Goal: Task Accomplishment & Management: Manage account settings

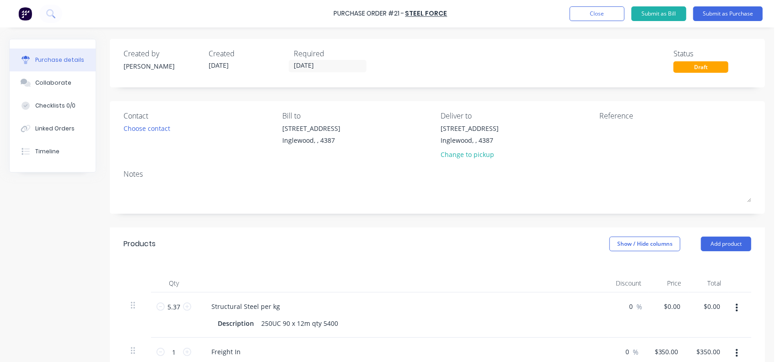
scroll to position [183, 0]
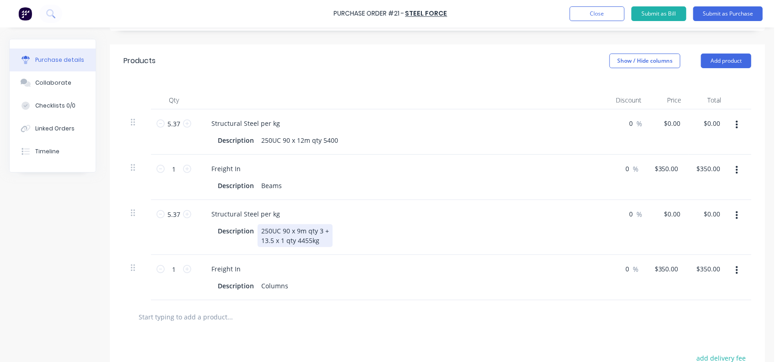
click at [355, 251] on div "Structural Steel per kg Description 250UC 90 x 9m qty 3 + 13.5 x 1 qty 4455kg" at bounding box center [403, 227] width 412 height 55
click at [179, 127] on input "5.37" at bounding box center [174, 124] width 18 height 14
type input "5.4"
type input "0"
type input "$1.80"
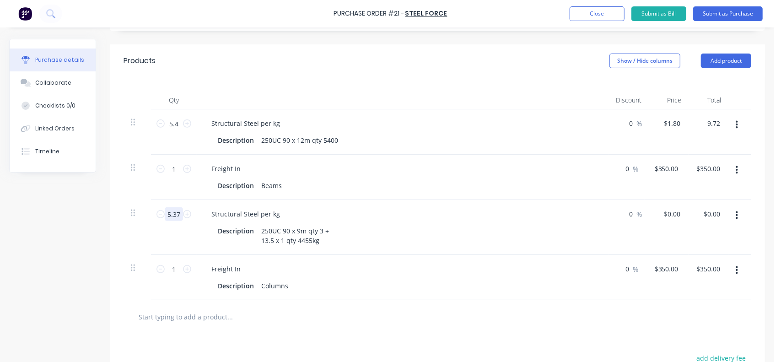
type input "$9.72"
drag, startPoint x: 182, startPoint y: 215, endPoint x: 157, endPoint y: 215, distance: 24.2
click at [158, 215] on div "5.37 5.37" at bounding box center [173, 214] width 31 height 14
type input "4455"
click at [173, 212] on input "4455" at bounding box center [174, 214] width 18 height 14
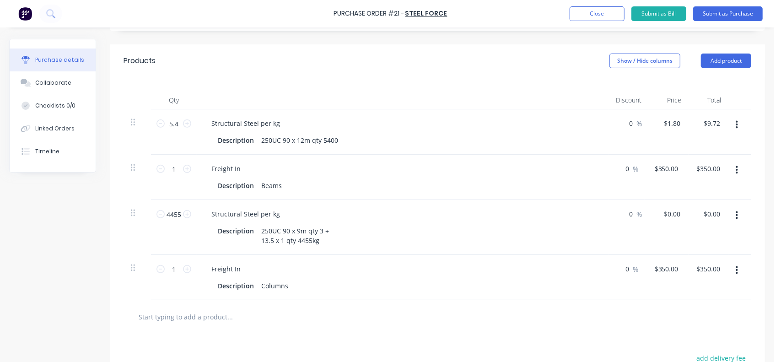
drag, startPoint x: 184, startPoint y: 280, endPoint x: 198, endPoint y: 248, distance: 34.8
click at [184, 280] on div "1 1" at bounding box center [174, 277] width 46 height 45
click at [179, 123] on input "5.4" at bounding box center [174, 124] width 18 height 14
click at [667, 128] on input "1.80" at bounding box center [671, 123] width 21 height 13
drag, startPoint x: 666, startPoint y: 122, endPoint x: 686, endPoint y: 123, distance: 20.1
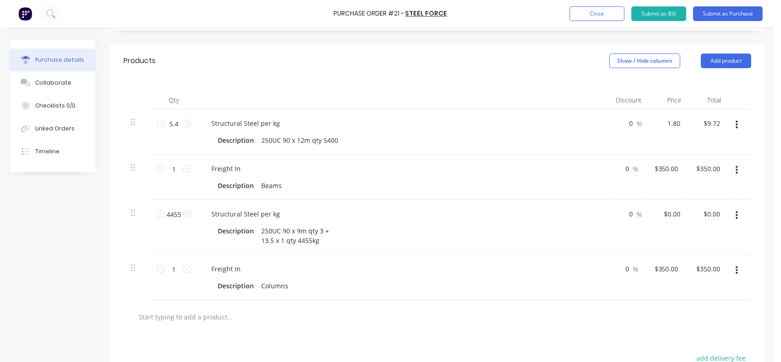
click at [686, 123] on div "1.80 1.80" at bounding box center [668, 131] width 40 height 45
type input "$1,800.00"
type input "$9,720.00"
click at [173, 215] on input "4455" at bounding box center [174, 214] width 18 height 14
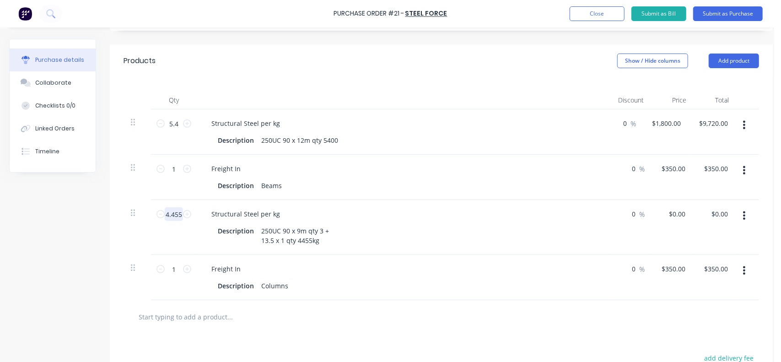
click at [175, 215] on input "4.455" at bounding box center [174, 214] width 18 height 14
type input "3.625"
type input "0"
type input "$1,800.00"
type input "$6,525.00"
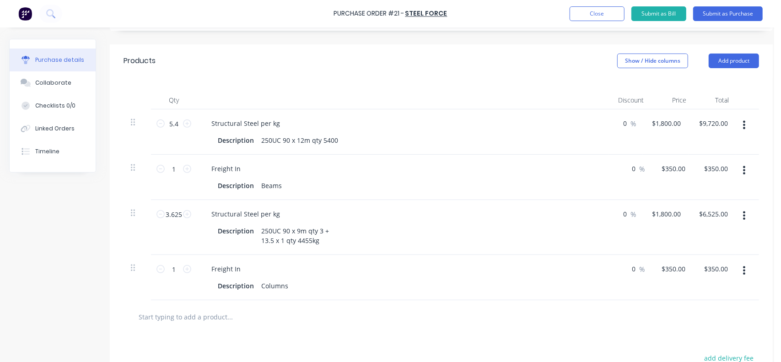
click at [344, 208] on div "Structural Steel per kg" at bounding box center [402, 213] width 397 height 13
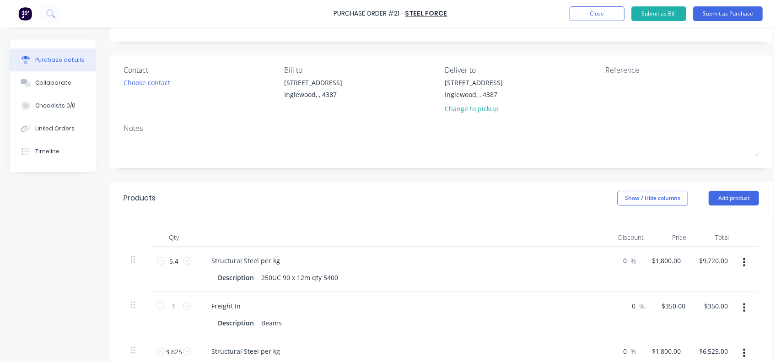
scroll to position [0, 0]
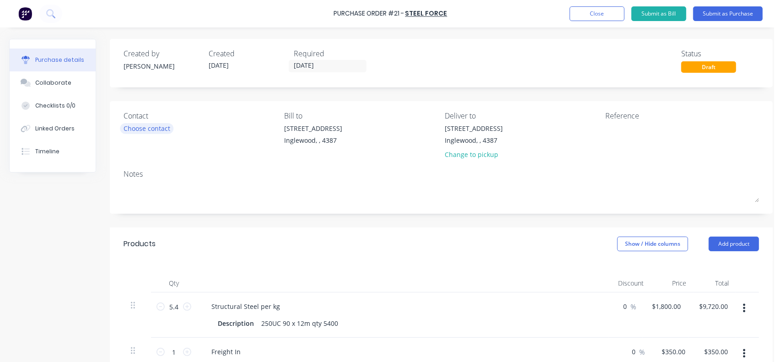
click at [151, 130] on div "Choose contact" at bounding box center [146, 128] width 47 height 10
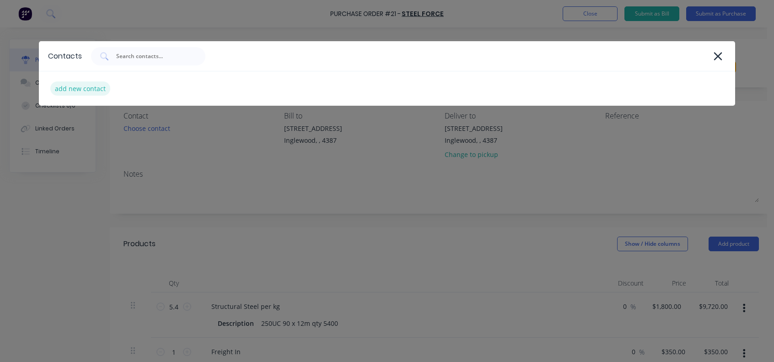
click at [76, 91] on div "add new contact" at bounding box center [80, 88] width 60 height 14
select select "AU"
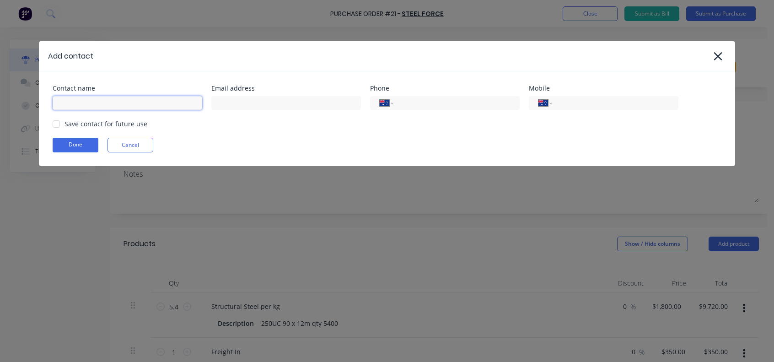
click at [80, 105] on input at bounding box center [128, 103] width 150 height 14
type input "[PERSON_NAME]"
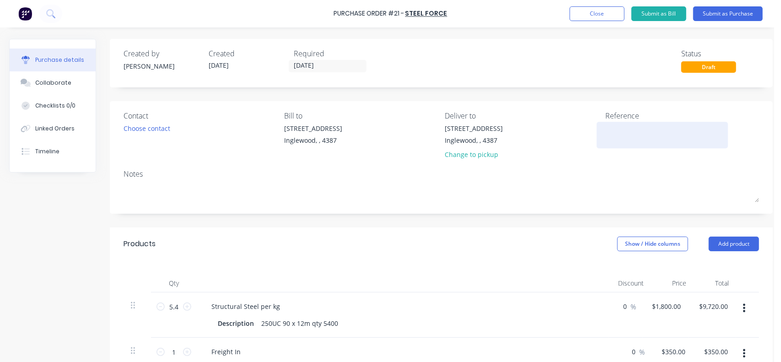
click at [606, 137] on textarea at bounding box center [662, 133] width 114 height 21
type textarea "19116"
type textarea "x"
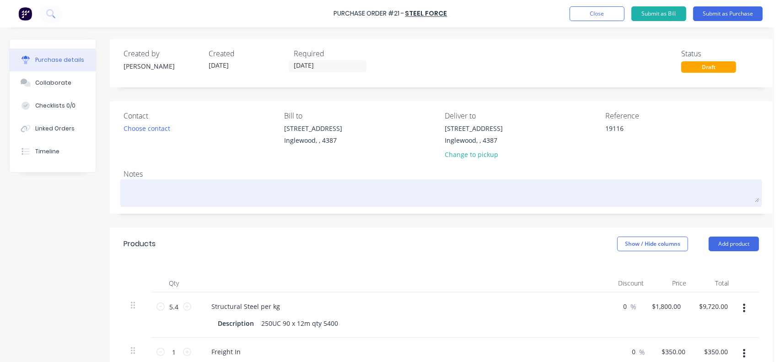
type textarea "R"
type textarea "x"
type textarea "Re"
type textarea "x"
type textarea "Ref"
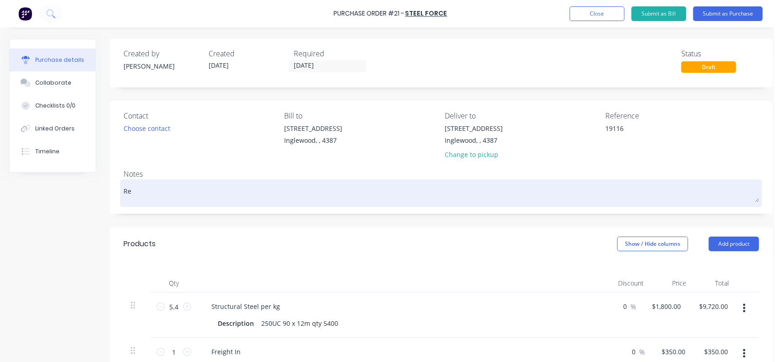
type textarea "x"
type textarea "Refe"
type textarea "x"
type textarea "Refer"
type textarea "x"
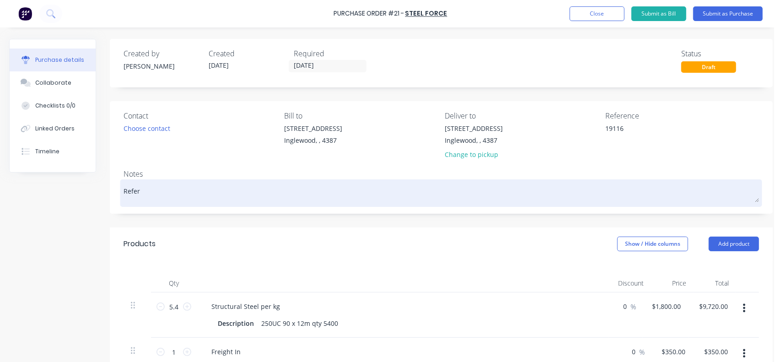
type textarea "Refer"
type textarea "x"
type textarea "Refer t"
type textarea "x"
type textarea "Refer to"
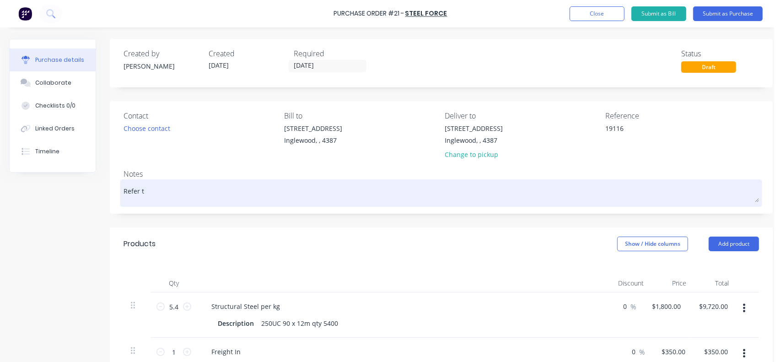
type textarea "x"
type textarea "Refer to"
type textarea "x"
type textarea "Refer to q"
type textarea "x"
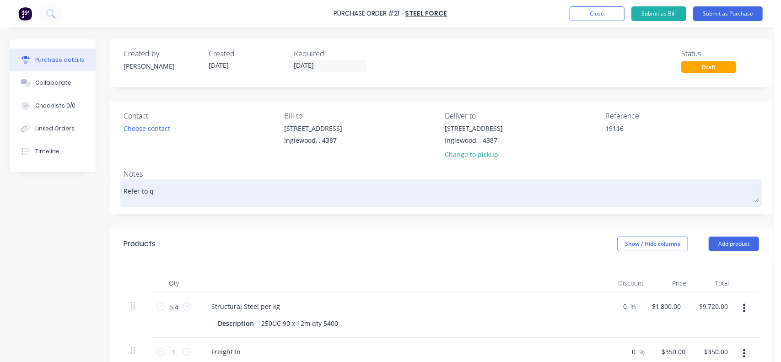
type textarea "Refer to qu"
type textarea "x"
type textarea "Refer to quo"
type textarea "x"
type textarea "Refer to quot"
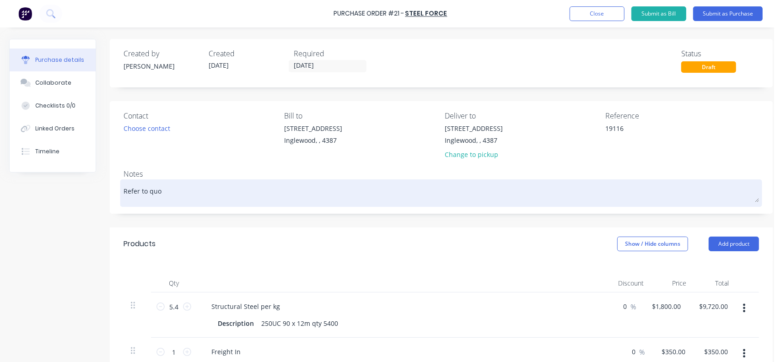
type textarea "x"
type textarea "Refer to quote"
type textarea "x"
type textarea "Refer to quote"
type textarea "x"
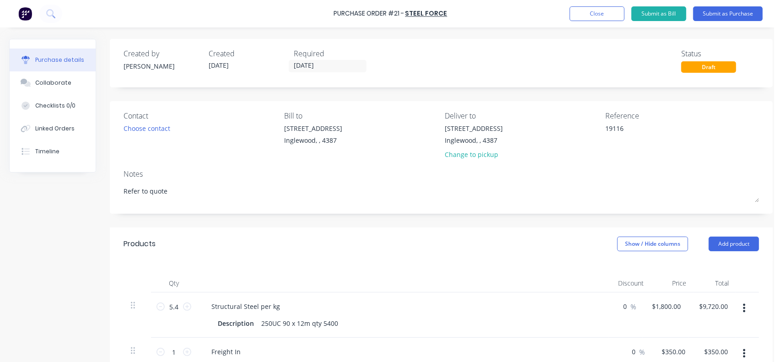
type textarea "Refer to quote"
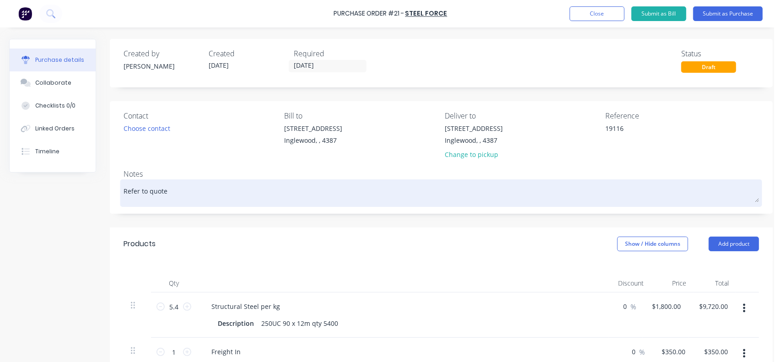
type textarea "x"
click at [174, 190] on textarea "Refer to quote" at bounding box center [440, 192] width 635 height 21
paste textarea "26805049"
type textarea "Refer to quote 26805049"
type textarea "x"
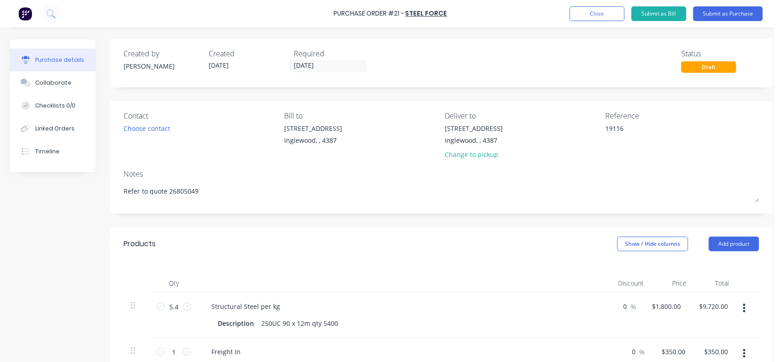
type textarea "Refer to quote 26805049"
click at [212, 225] on div "Created by [PERSON_NAME] Created [DATE] Required [DATE] Status Draft Contact Ch…" at bounding box center [441, 353] width 663 height 628
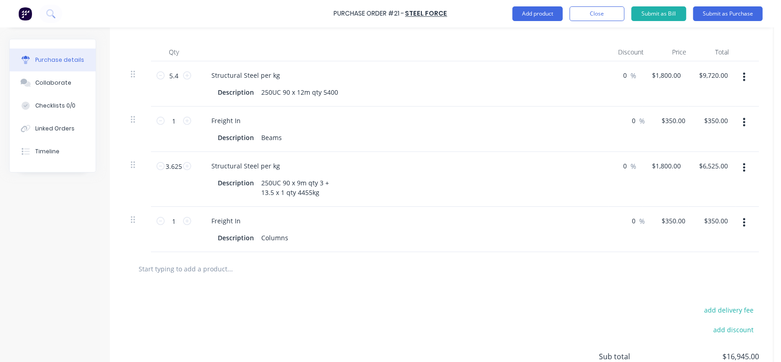
scroll to position [229, 0]
type textarea "x"
click at [201, 265] on input "text" at bounding box center [229, 271] width 183 height 18
type input "m"
type textarea "x"
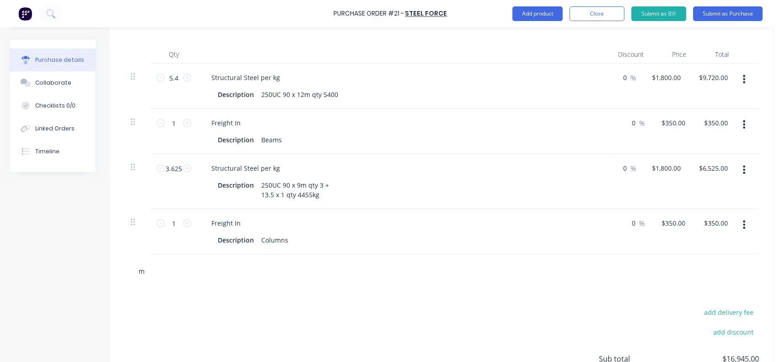
type input "ma"
type textarea "x"
type input "mae"
type textarea "x"
type input "maet"
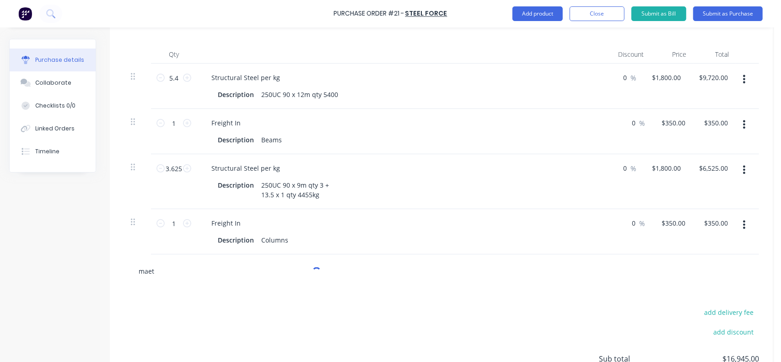
type textarea "x"
type input "mae"
type textarea "x"
type input "ma"
type textarea "x"
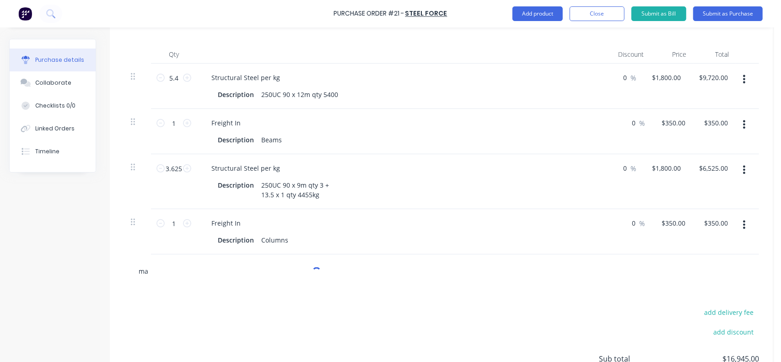
type input "mat"
type textarea "x"
type input "mate"
type textarea "x"
type input "mater"
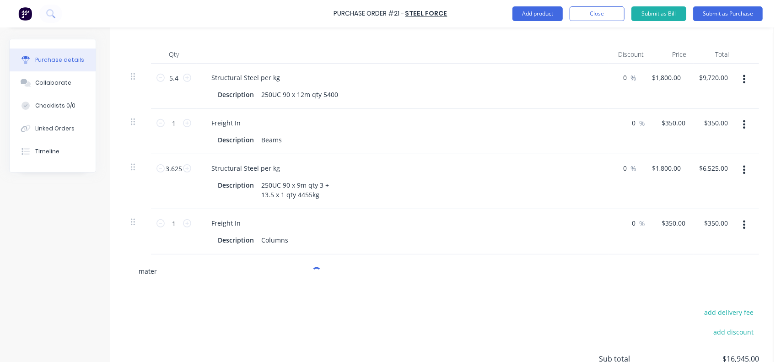
type textarea "x"
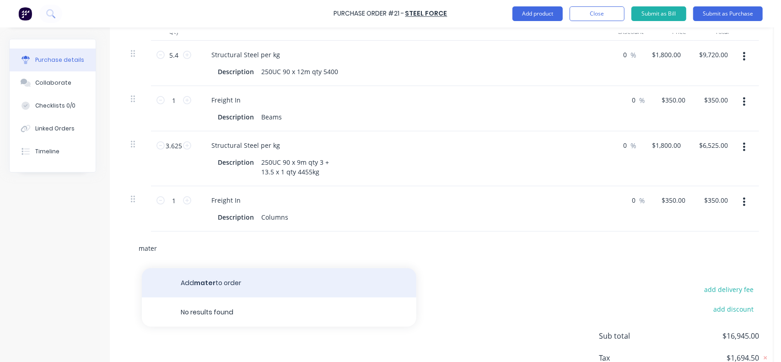
scroll to position [320, 0]
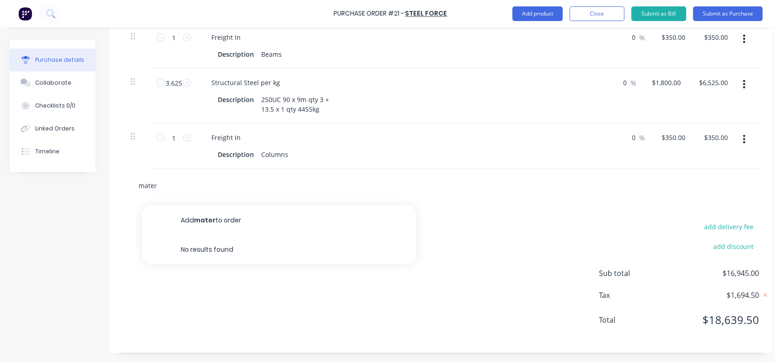
drag, startPoint x: 167, startPoint y: 182, endPoint x: 124, endPoint y: 180, distance: 42.6
click at [124, 180] on div "mater Add mater to order No results found" at bounding box center [440, 185] width 635 height 33
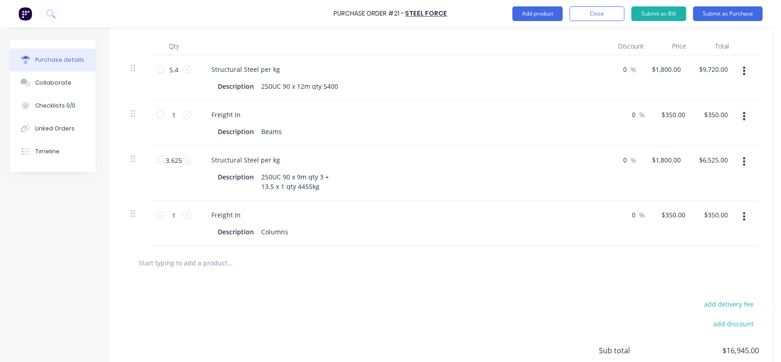
scroll to position [229, 0]
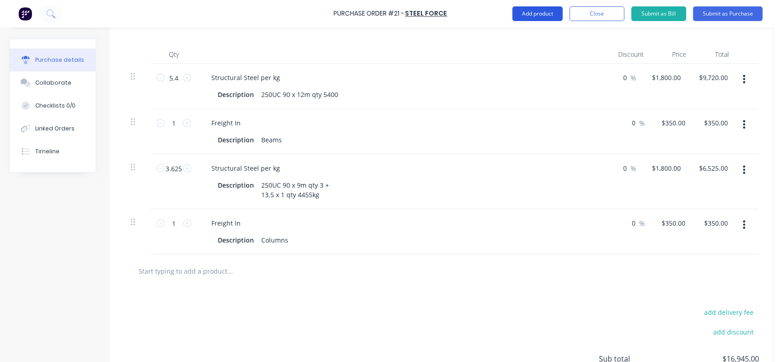
click at [533, 14] on button "Add product" at bounding box center [537, 13] width 50 height 15
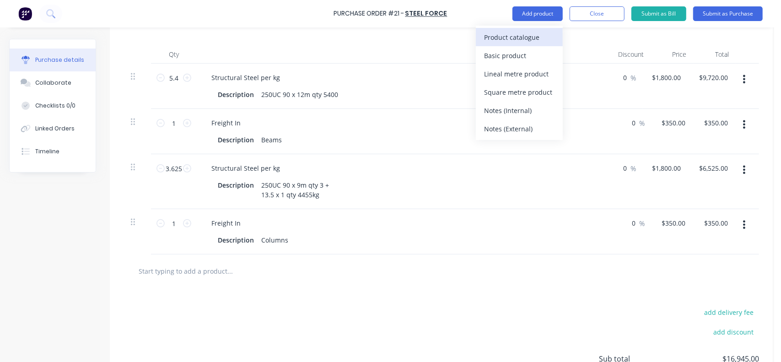
click at [514, 37] on div "Product catalogue" at bounding box center [519, 37] width 70 height 13
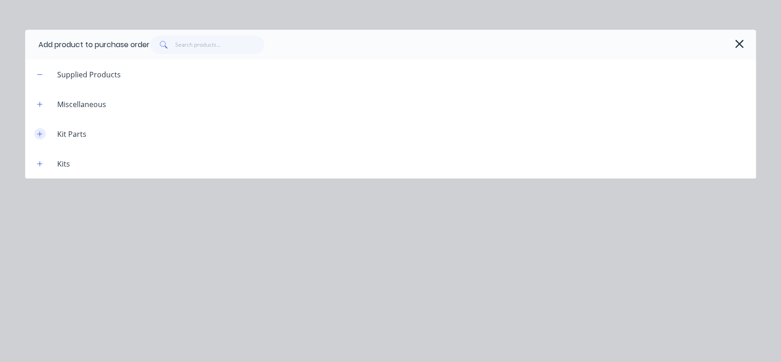
click at [39, 133] on icon "button" at bounding box center [39, 133] width 5 height 5
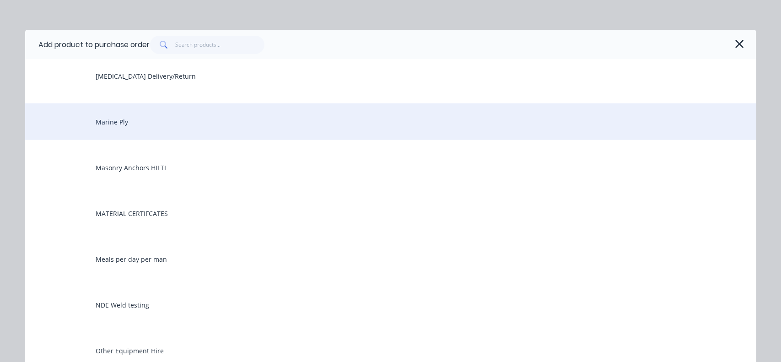
scroll to position [549, 0]
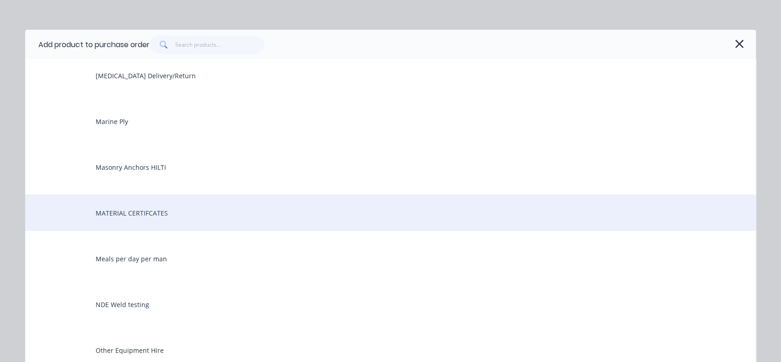
click at [127, 206] on div "MATERIAL CERTIFCATES" at bounding box center [390, 212] width 731 height 37
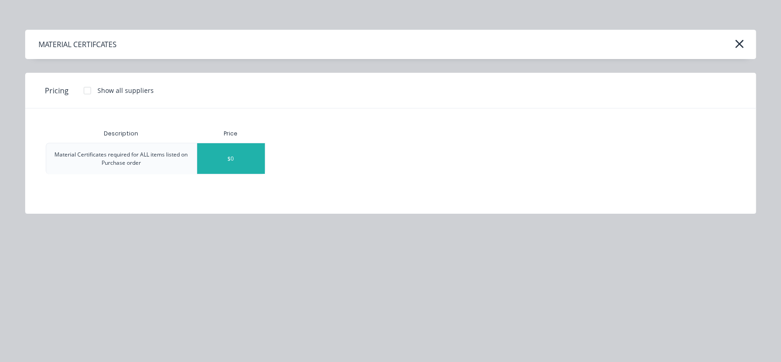
click at [244, 164] on div "$0" at bounding box center [231, 158] width 68 height 31
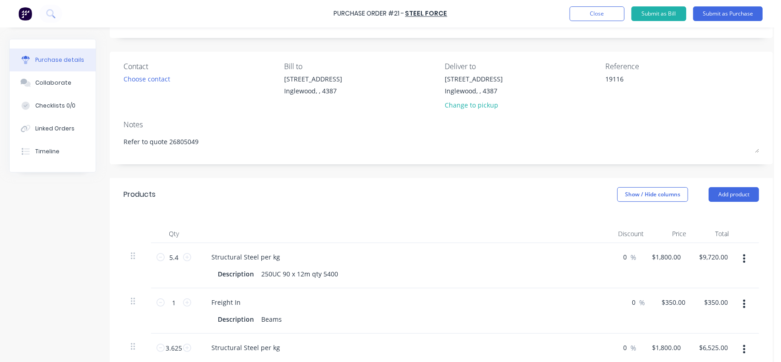
scroll to position [46, 0]
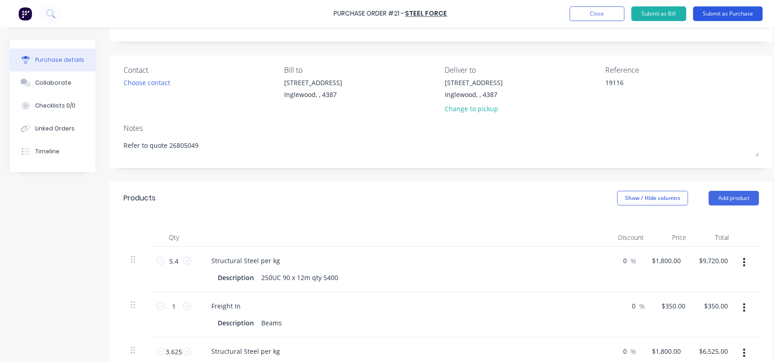
click at [725, 17] on button "Submit as Purchase" at bounding box center [728, 13] width 70 height 15
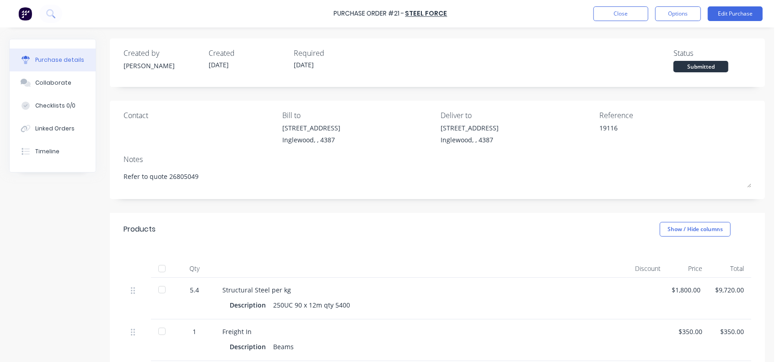
scroll to position [0, 0]
click at [678, 16] on button "Options" at bounding box center [678, 13] width 46 height 15
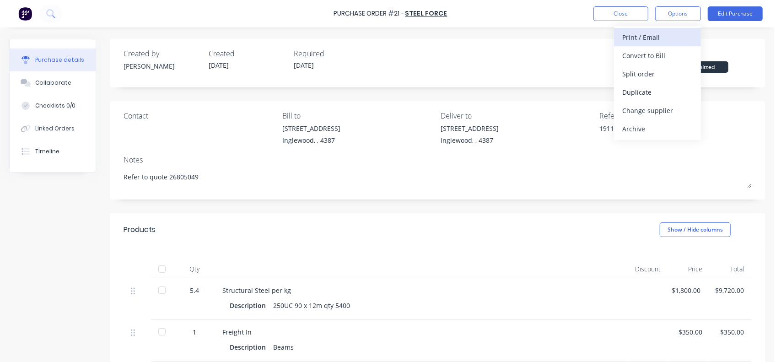
click at [653, 38] on div "Print / Email" at bounding box center [657, 37] width 70 height 13
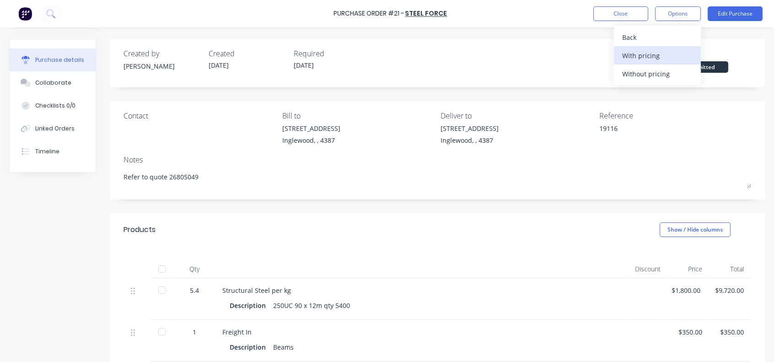
click at [643, 51] on div "With pricing" at bounding box center [657, 55] width 70 height 13
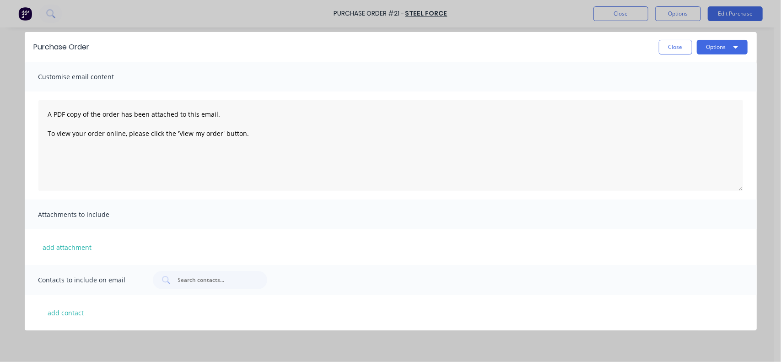
type textarea "x"
click at [54, 309] on button "add contact" at bounding box center [65, 313] width 55 height 14
select select "AU"
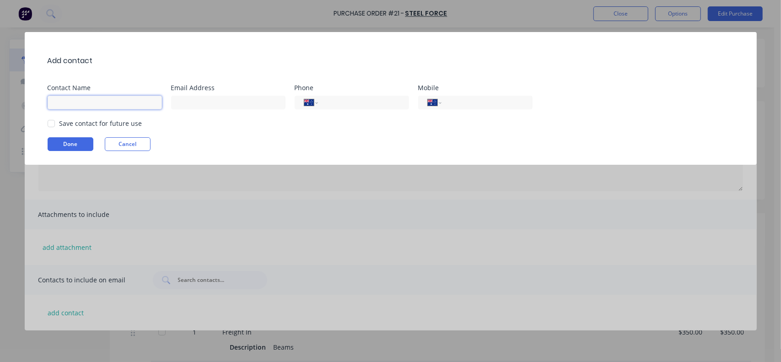
click at [66, 106] on input at bounding box center [105, 103] width 114 height 14
type input "Harley - Test"
type input "[PERSON_NAME][EMAIL_ADDRESS][PERSON_NAME][PERSON_NAME][DOMAIN_NAME]"
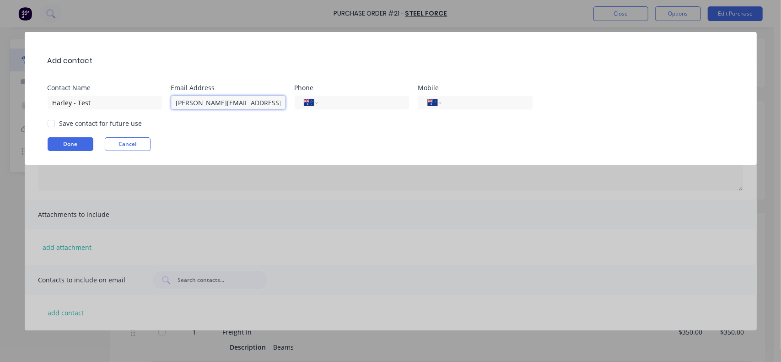
click at [54, 124] on div at bounding box center [51, 123] width 18 height 18
drag, startPoint x: 62, startPoint y: 138, endPoint x: 76, endPoint y: 138, distance: 13.7
click at [64, 137] on button "Done" at bounding box center [71, 144] width 46 height 14
click at [75, 147] on button "Done" at bounding box center [71, 144] width 46 height 14
click at [70, 140] on button "Done" at bounding box center [71, 144] width 46 height 14
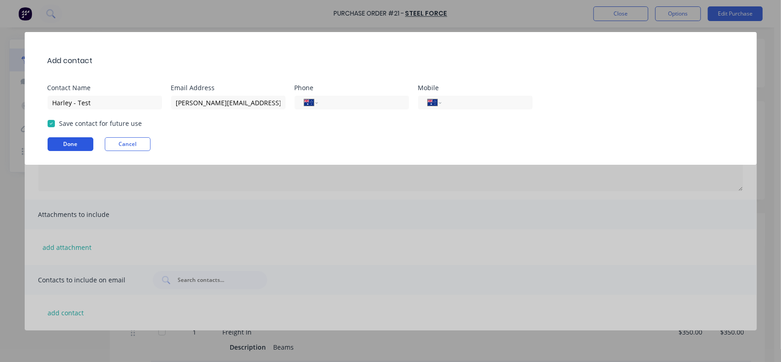
click at [66, 145] on button "Done" at bounding box center [71, 144] width 46 height 14
click at [368, 195] on div "Add contact Contact Name Harley - Test Email Address [PERSON_NAME][EMAIL_ADDRES…" at bounding box center [390, 181] width 781 height 362
click at [75, 145] on button "Done" at bounding box center [71, 144] width 46 height 14
click at [76, 145] on button "Done" at bounding box center [71, 144] width 46 height 14
click at [298, 136] on div "Add contact Contact Name Harley - Test Email Address [PERSON_NAME][EMAIL_ADDRES…" at bounding box center [391, 98] width 732 height 133
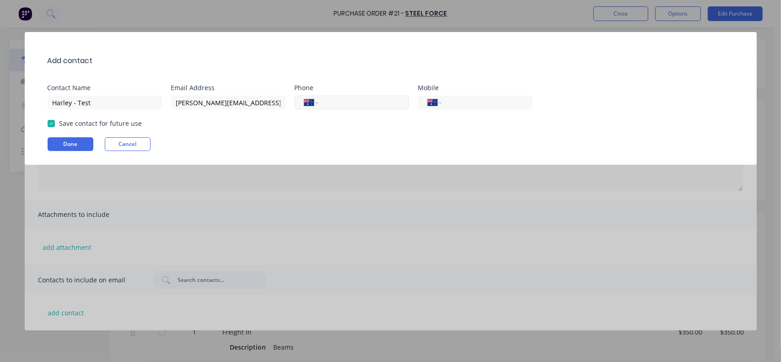
click at [342, 102] on input "tel" at bounding box center [361, 102] width 75 height 11
click at [325, 129] on div "Add contact Contact Name Harley - Test Email Address [PERSON_NAME][EMAIL_ADDRES…" at bounding box center [391, 98] width 732 height 133
click at [477, 101] on input "tel" at bounding box center [485, 102] width 75 height 11
click at [447, 131] on div "Add contact Contact Name Harley - Test Email Address [PERSON_NAME][EMAIL_ADDRES…" at bounding box center [391, 98] width 732 height 133
drag, startPoint x: 81, startPoint y: 140, endPoint x: 63, endPoint y: 146, distance: 18.7
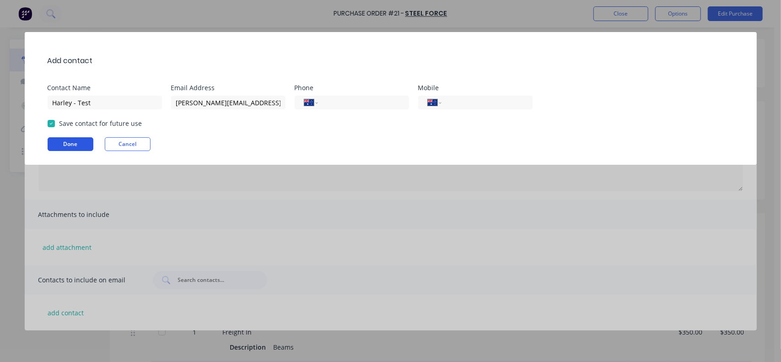
click at [63, 146] on button "Done" at bounding box center [71, 144] width 46 height 14
type textarea "x"
drag, startPoint x: 160, startPoint y: 48, endPoint x: 222, endPoint y: 180, distance: 146.1
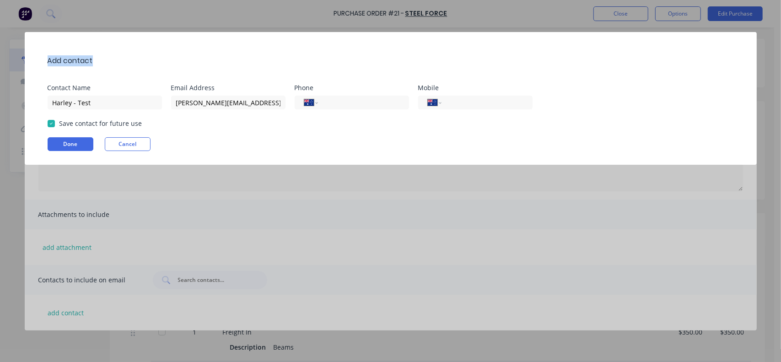
click at [216, 194] on div "Add contact Contact Name Harley - Test Email Address [PERSON_NAME][EMAIL_ADDRES…" at bounding box center [390, 181] width 781 height 362
click at [232, 157] on div "Add contact Contact Name Harley - Test Email Address [PERSON_NAME][EMAIL_ADDRES…" at bounding box center [391, 98] width 732 height 133
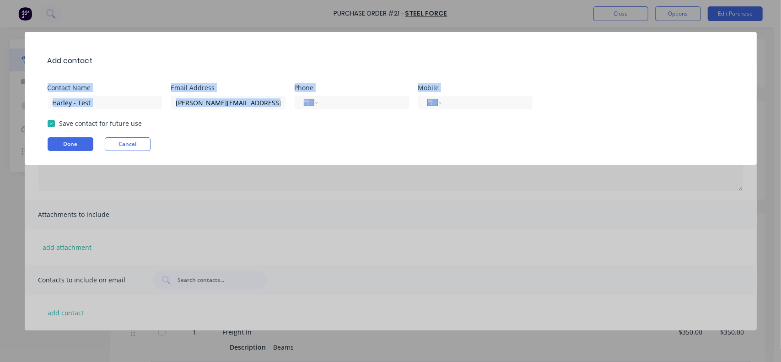
drag, startPoint x: 577, startPoint y: 74, endPoint x: 169, endPoint y: 124, distance: 411.0
click at [444, 105] on div "Add contact Contact Name Harley - Test Email Address [PERSON_NAME][EMAIL_ADDRES…" at bounding box center [391, 98] width 732 height 133
click at [123, 148] on button "Cancel" at bounding box center [128, 144] width 46 height 14
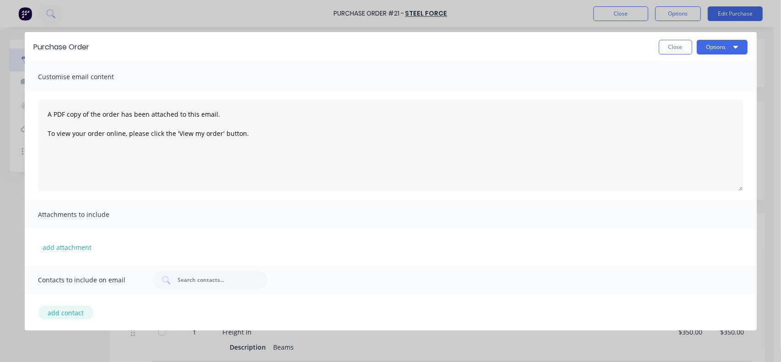
click at [71, 311] on button "add contact" at bounding box center [65, 313] width 55 height 14
select select "AU"
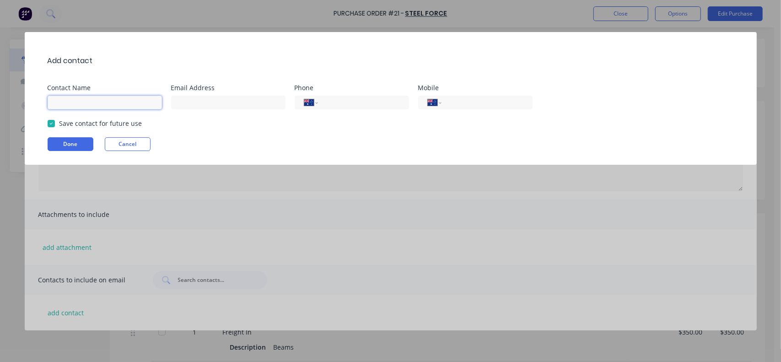
click at [87, 103] on input at bounding box center [105, 103] width 114 height 14
type input "h"
type textarea "x"
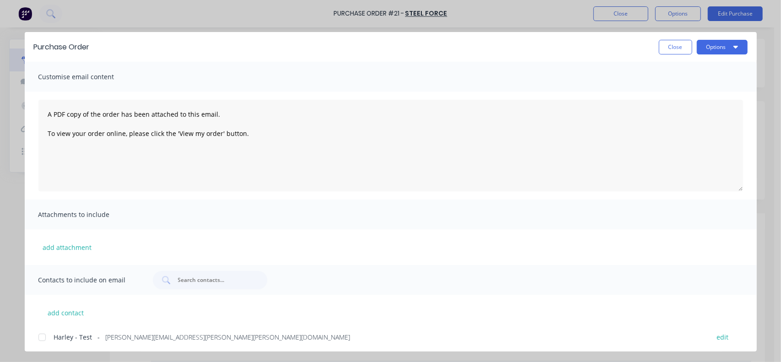
click at [43, 335] on div at bounding box center [42, 337] width 18 height 18
click at [338, 216] on div "Attachments to include" at bounding box center [391, 214] width 732 height 30
click at [712, 48] on button "Options" at bounding box center [722, 47] width 51 height 15
click at [678, 102] on div "Email" at bounding box center [704, 106] width 70 height 13
click at [673, 51] on button "Close" at bounding box center [675, 47] width 33 height 15
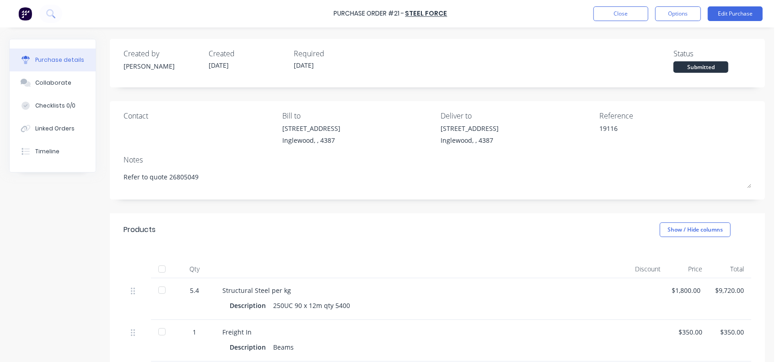
type textarea "x"
click at [672, 12] on button "Options" at bounding box center [678, 13] width 46 height 15
click at [632, 17] on button "Close" at bounding box center [620, 13] width 55 height 15
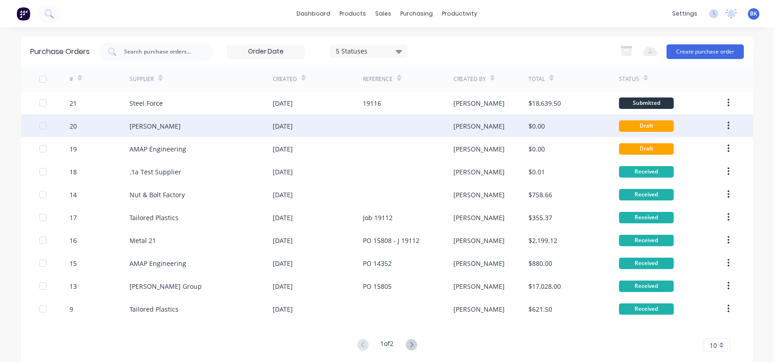
click at [134, 128] on div "[PERSON_NAME]" at bounding box center [154, 126] width 51 height 10
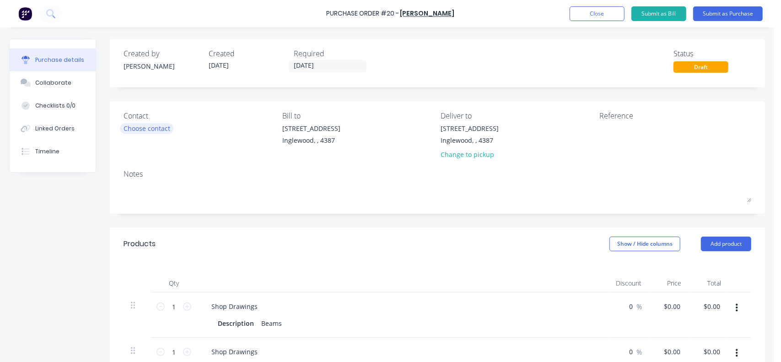
click at [148, 129] on div "Choose contact" at bounding box center [146, 128] width 47 height 10
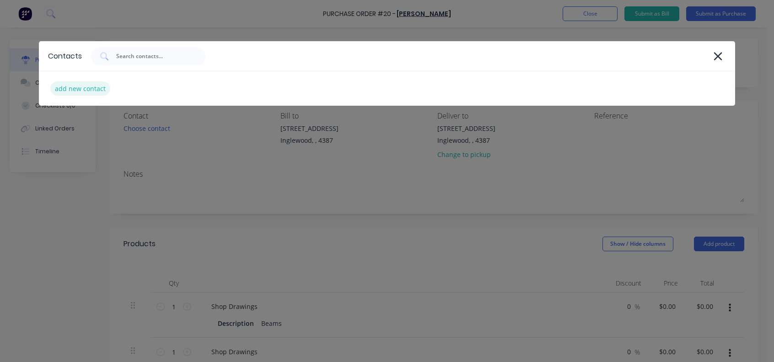
click at [74, 86] on div "add new contact" at bounding box center [80, 88] width 60 height 14
select select "AU"
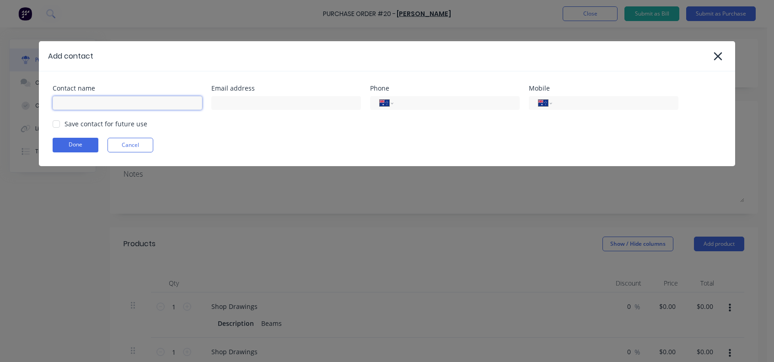
click at [69, 99] on input at bounding box center [128, 103] width 150 height 14
type input "[PERSON_NAME] - Test"
type input "[PERSON_NAME][EMAIL_ADDRESS][PERSON_NAME][PERSON_NAME][DOMAIN_NAME]"
click at [65, 124] on div at bounding box center [56, 124] width 18 height 18
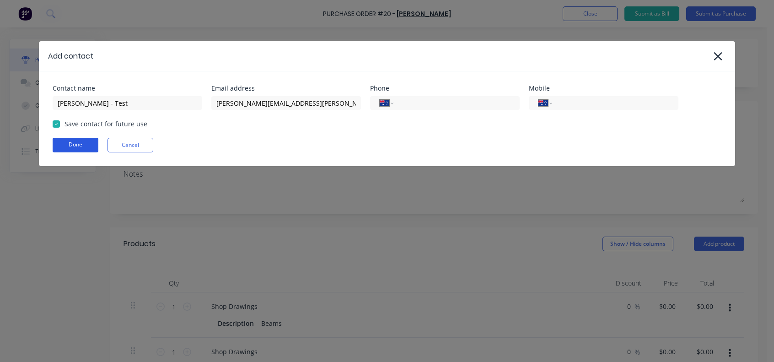
drag, startPoint x: 69, startPoint y: 140, endPoint x: 274, endPoint y: 191, distance: 211.4
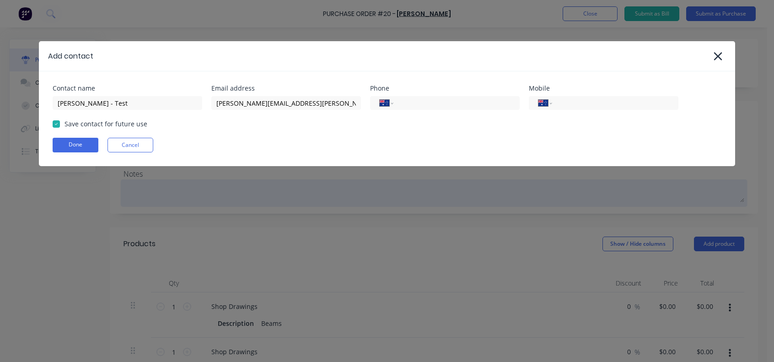
click at [70, 140] on button "Done" at bounding box center [76, 145] width 46 height 15
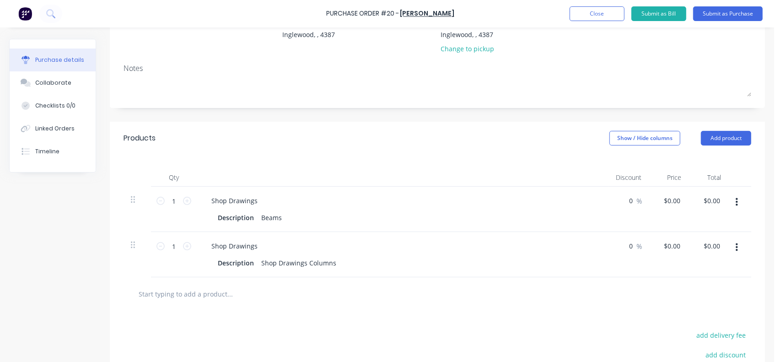
scroll to position [137, 0]
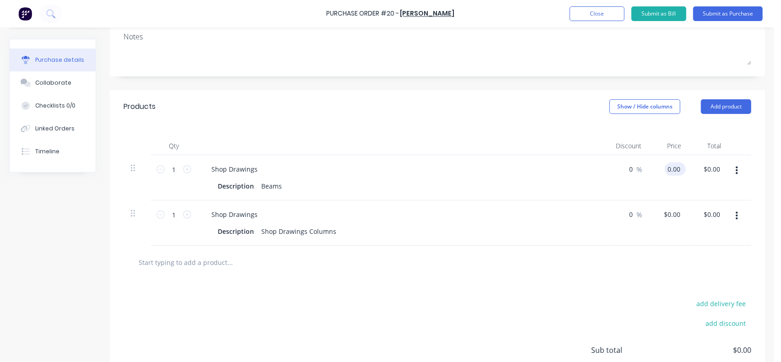
click at [665, 171] on input "0.00" at bounding box center [673, 168] width 17 height 13
type input "$200.00"
type input "0"
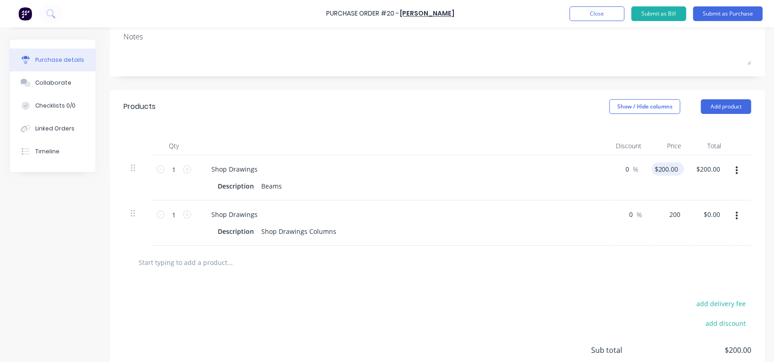
type input "$200.00"
click at [717, 16] on button "Submit as Purchase" at bounding box center [728, 13] width 70 height 15
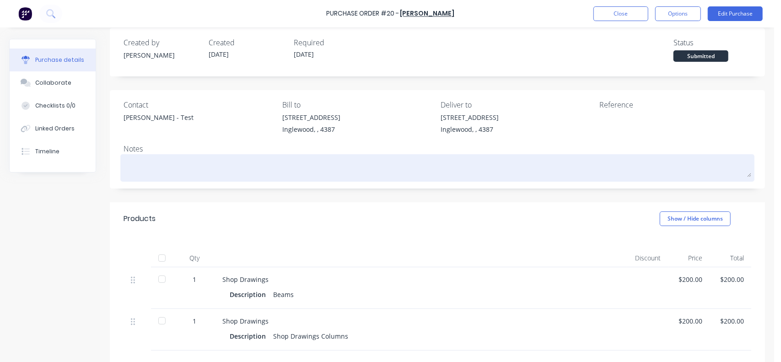
scroll to position [0, 0]
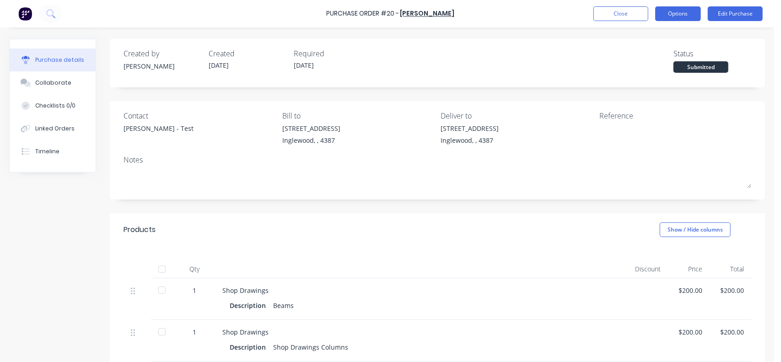
click at [678, 14] on button "Options" at bounding box center [678, 13] width 46 height 15
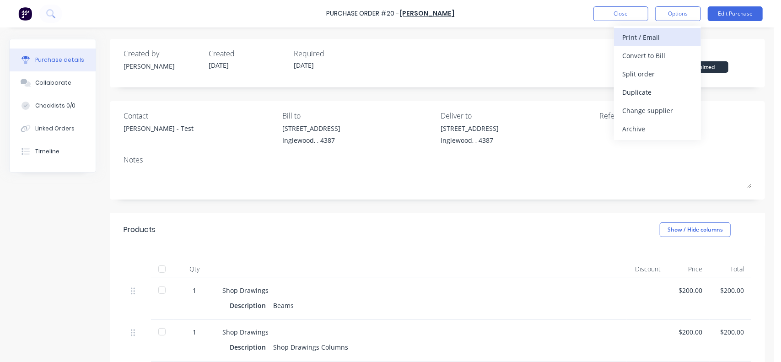
click at [655, 36] on div "Print / Email" at bounding box center [657, 37] width 70 height 13
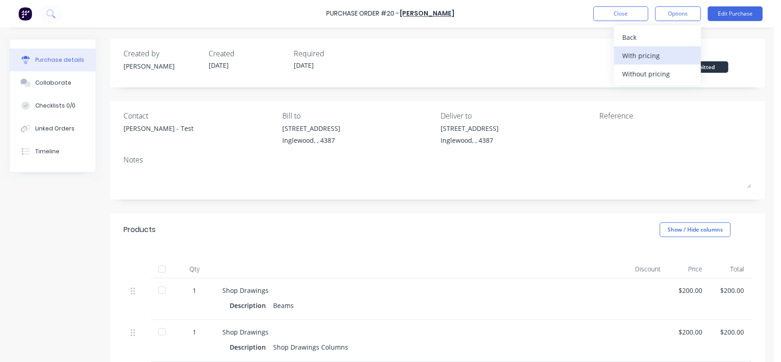
click at [638, 54] on div "With pricing" at bounding box center [657, 55] width 70 height 13
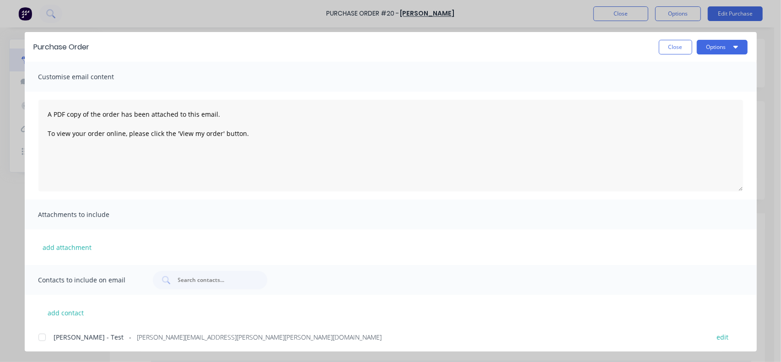
click at [43, 338] on div at bounding box center [42, 337] width 18 height 18
click at [707, 45] on button "Options" at bounding box center [722, 47] width 51 height 15
click at [683, 68] on div "Preview" at bounding box center [704, 70] width 70 height 13
click at [711, 45] on button "Options" at bounding box center [722, 47] width 51 height 15
click at [681, 101] on div "Email" at bounding box center [704, 106] width 70 height 13
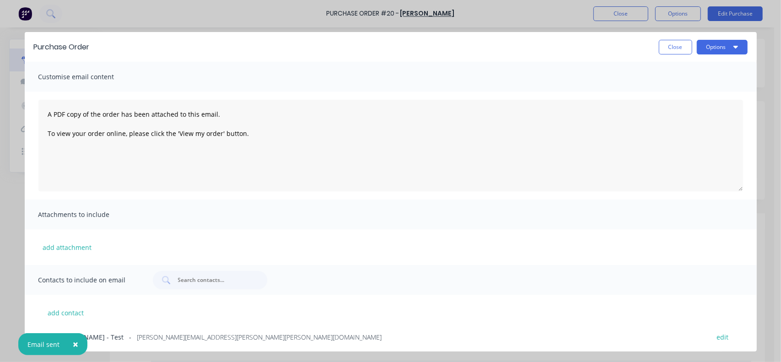
click at [678, 44] on button "Close" at bounding box center [675, 47] width 33 height 15
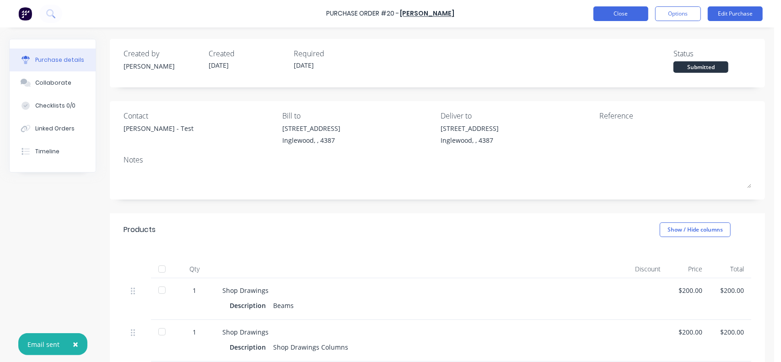
click at [617, 15] on button "Close" at bounding box center [620, 13] width 55 height 15
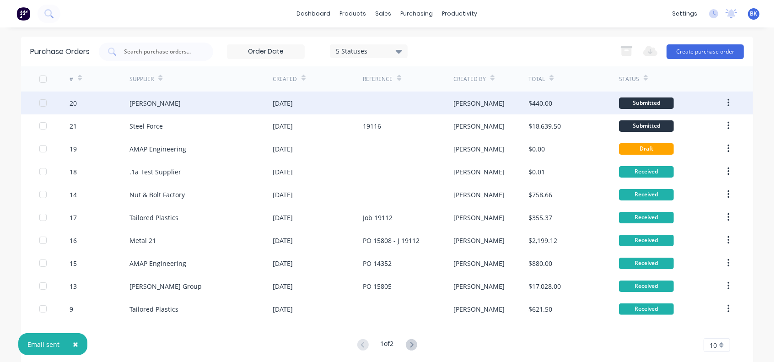
click at [70, 100] on div "20" at bounding box center [73, 103] width 7 height 10
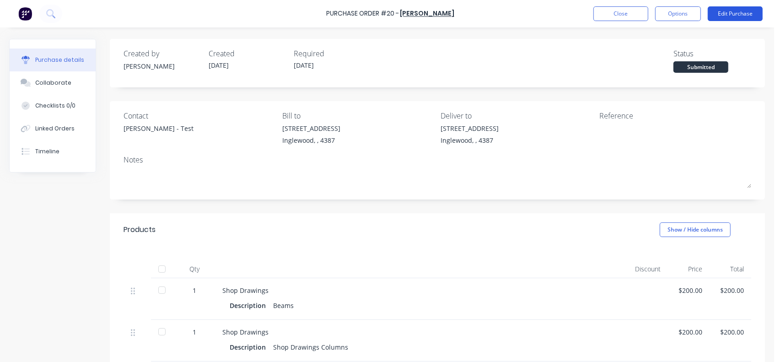
click at [723, 15] on button "Edit Purchase" at bounding box center [735, 13] width 55 height 15
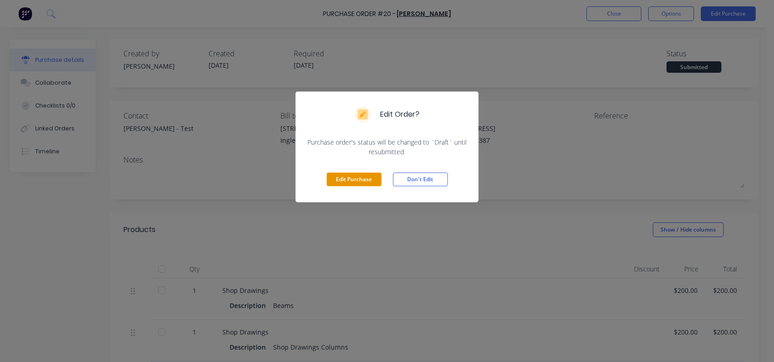
click at [356, 175] on button "Edit Purchase" at bounding box center [354, 179] width 55 height 14
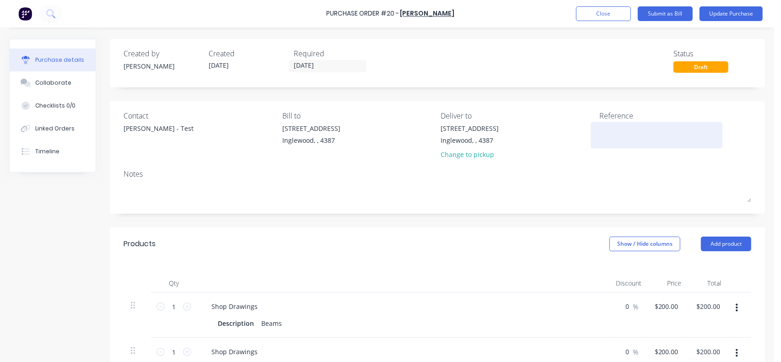
click at [614, 135] on textarea at bounding box center [656, 133] width 114 height 21
type textarea "1911"
type textarea "x"
type textarea "19116"
type textarea "x"
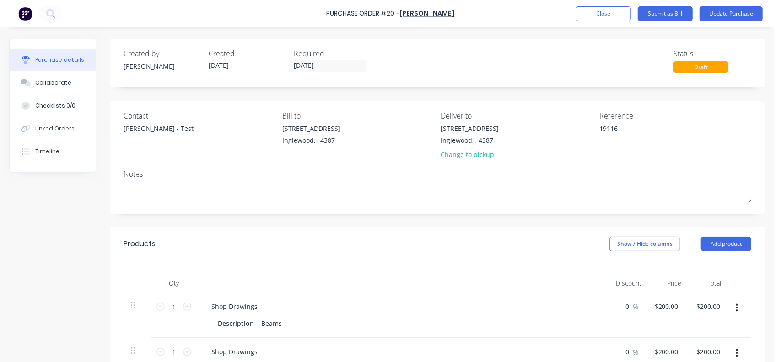
type textarea "19116"
type textarea "x"
type textarea "19116"
click at [718, 21] on button "Update Purchase" at bounding box center [730, 13] width 63 height 15
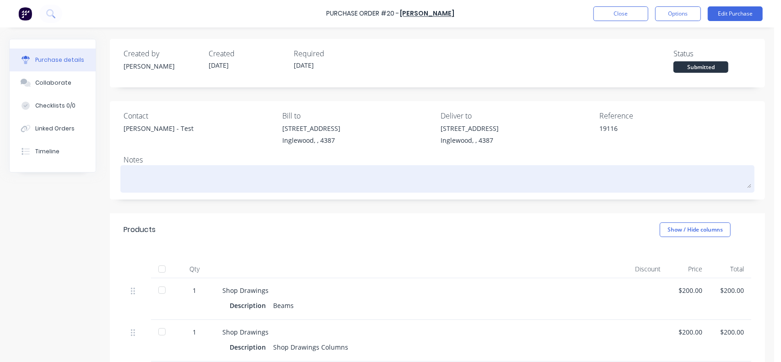
type textarea "x"
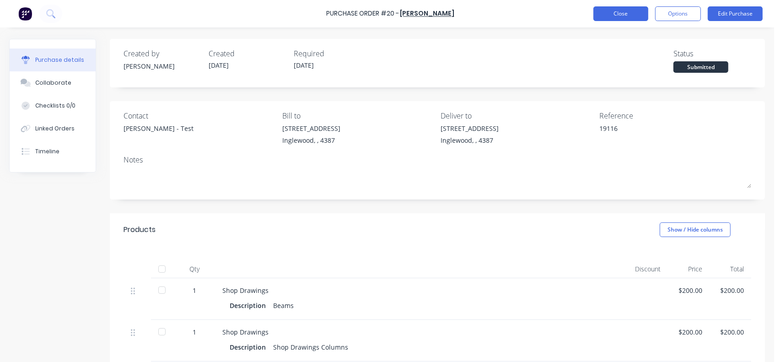
click at [622, 6] on button "Close" at bounding box center [620, 13] width 55 height 15
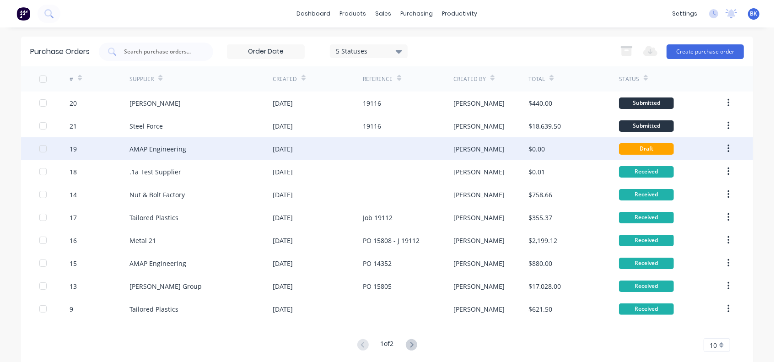
click at [159, 146] on div "AMAP Engineering" at bounding box center [157, 149] width 57 height 10
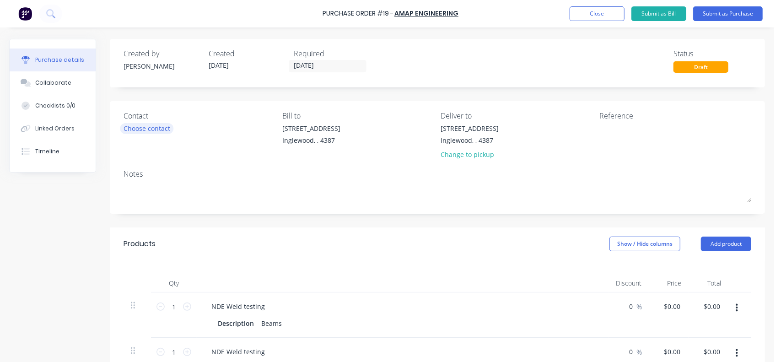
click at [145, 127] on div "Choose contact" at bounding box center [146, 128] width 47 height 10
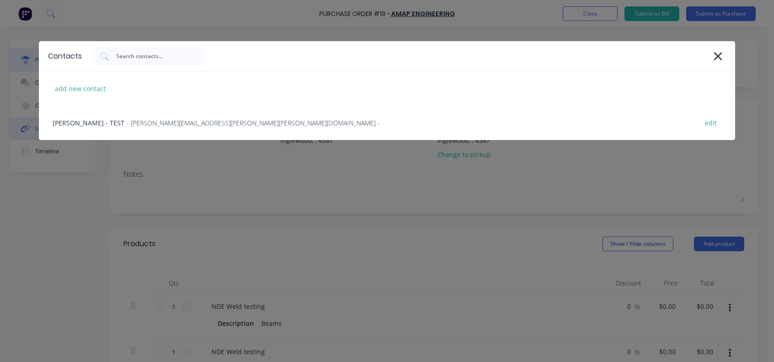
drag, startPoint x: 68, startPoint y: 121, endPoint x: 88, endPoint y: 122, distance: 20.1
click at [69, 121] on div "[PERSON_NAME] - TEST - [PERSON_NAME][EMAIL_ADDRESS][PERSON_NAME][PERSON_NAME][D…" at bounding box center [387, 123] width 697 height 34
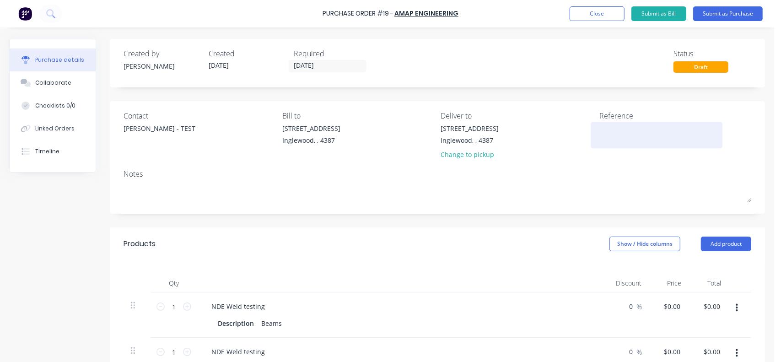
click at [604, 130] on textarea at bounding box center [656, 133] width 114 height 21
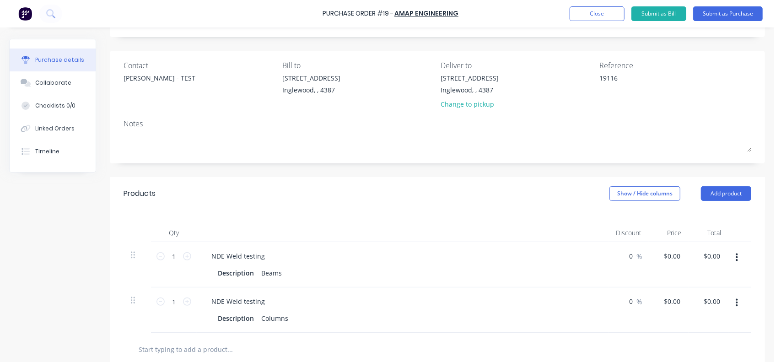
scroll to position [91, 0]
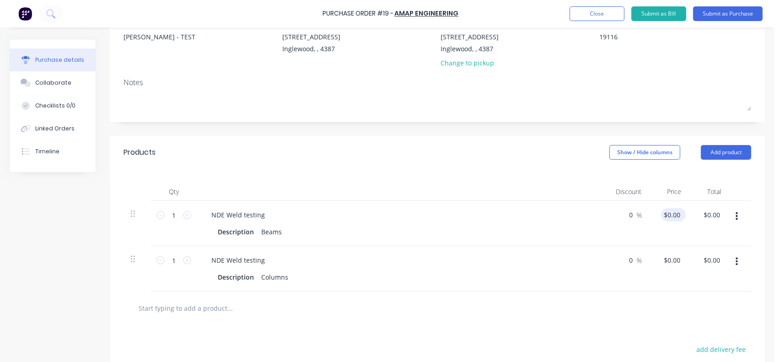
type textarea "19116"
type textarea "x"
type textarea "19116"
type input "0.00"
click at [672, 215] on input "0.00" at bounding box center [671, 214] width 21 height 13
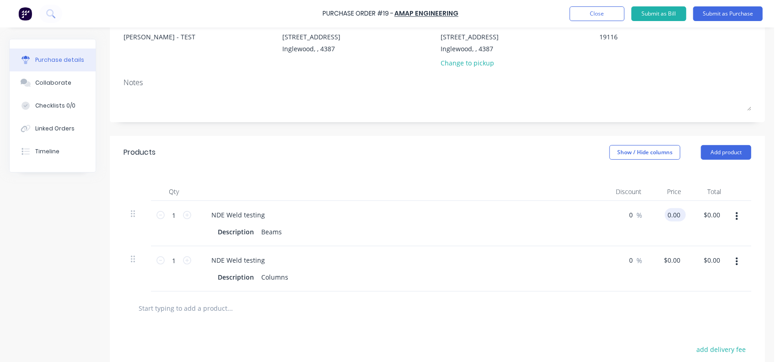
type textarea "x"
click at [672, 215] on input "0.00" at bounding box center [673, 214] width 17 height 13
type input "800"
type textarea "x"
type input "$800.00"
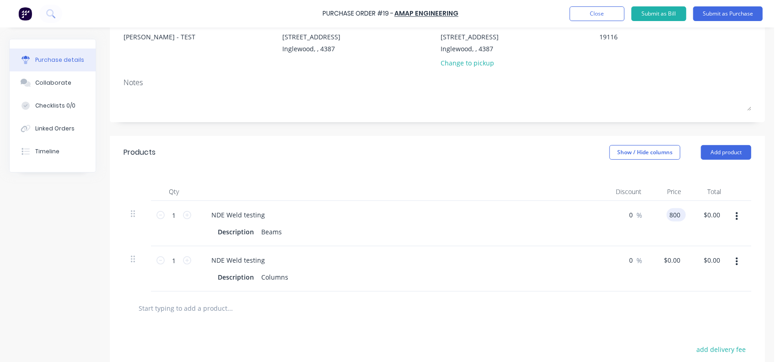
type input "800.00"
type textarea "x"
type input "$800.00"
type textarea "x"
type input "0"
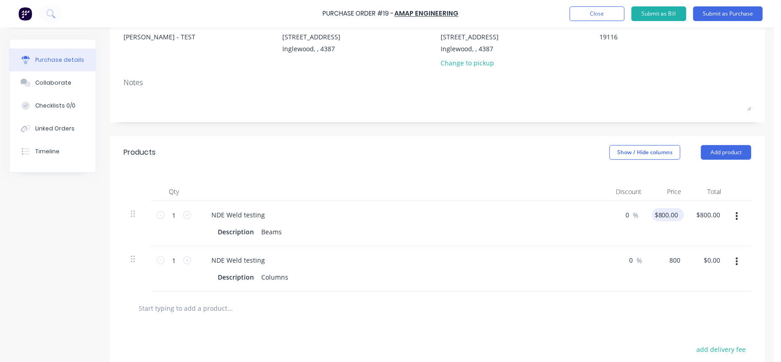
type input "800"
type textarea "x"
type input "$800.00"
type input "800.00"
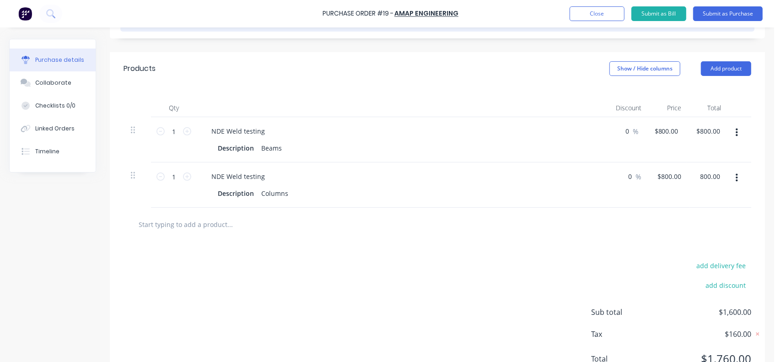
scroll to position [213, 0]
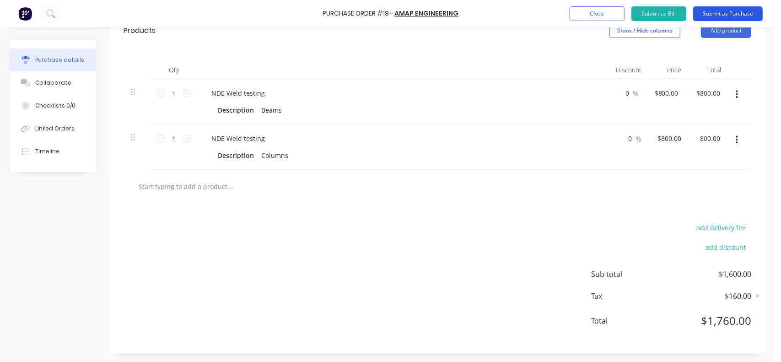
type textarea "x"
type input "$800.00"
click at [736, 11] on button "Submit as Purchase" at bounding box center [728, 13] width 70 height 15
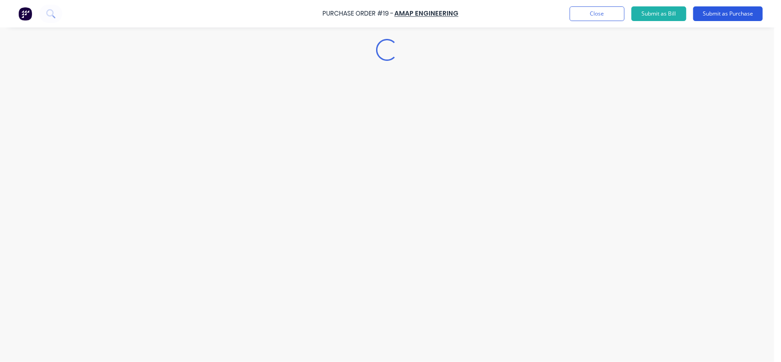
scroll to position [0, 0]
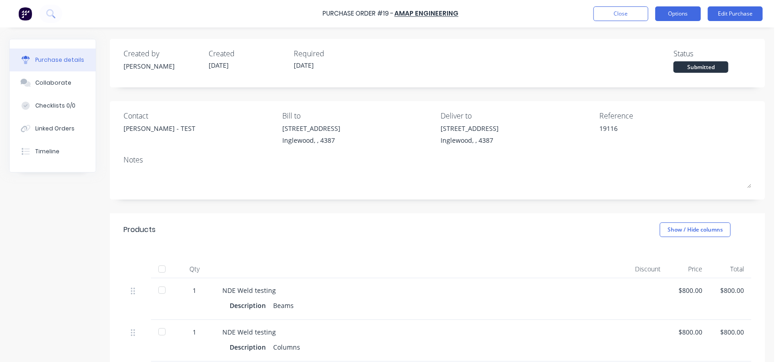
click at [666, 14] on button "Options" at bounding box center [678, 13] width 46 height 15
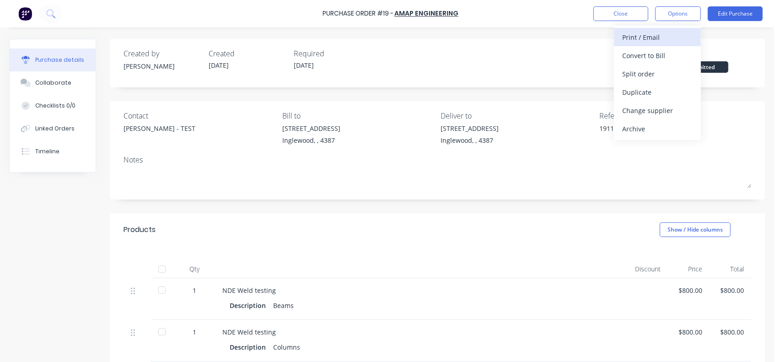
click at [651, 29] on button "Print / Email" at bounding box center [657, 37] width 87 height 18
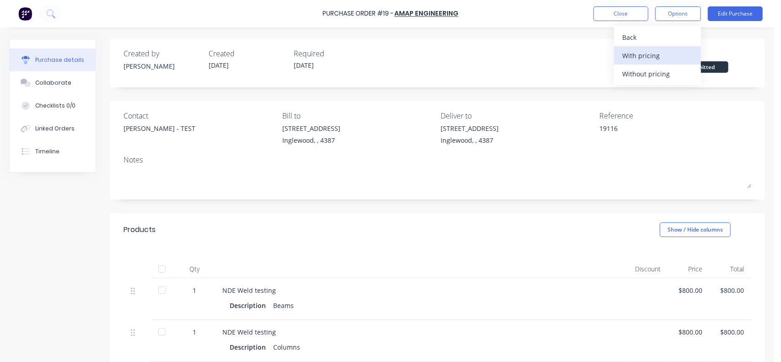
click at [630, 58] on div "With pricing" at bounding box center [657, 55] width 70 height 13
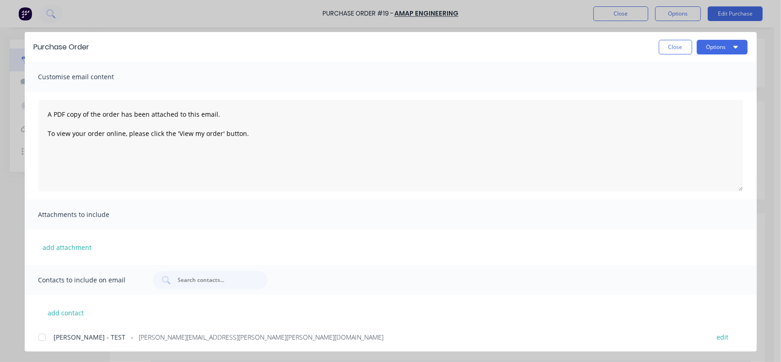
click at [44, 336] on div at bounding box center [42, 337] width 18 height 18
click at [713, 48] on button "Options" at bounding box center [722, 47] width 51 height 15
click at [672, 70] on div "Preview" at bounding box center [704, 70] width 70 height 13
click at [710, 54] on button "Options" at bounding box center [722, 47] width 51 height 15
click at [700, 99] on button "Email" at bounding box center [703, 107] width 87 height 18
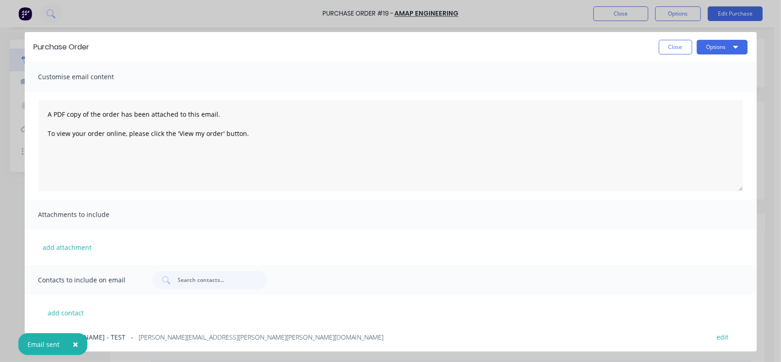
click at [78, 349] on button "×" at bounding box center [76, 344] width 24 height 22
click at [672, 49] on button "Close" at bounding box center [675, 47] width 33 height 15
type textarea "x"
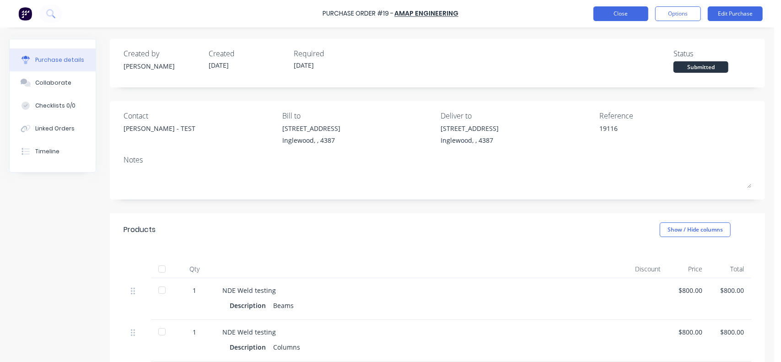
click at [620, 17] on button "Close" at bounding box center [620, 13] width 55 height 15
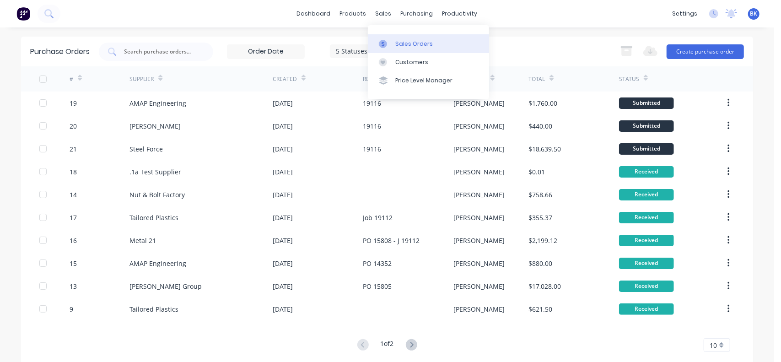
click at [396, 45] on div "Sales Orders" at bounding box center [414, 44] width 38 height 8
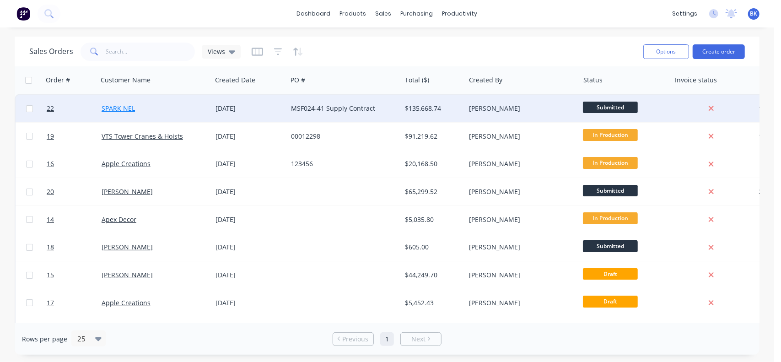
click at [113, 107] on link "SPARK NEL" at bounding box center [118, 108] width 33 height 9
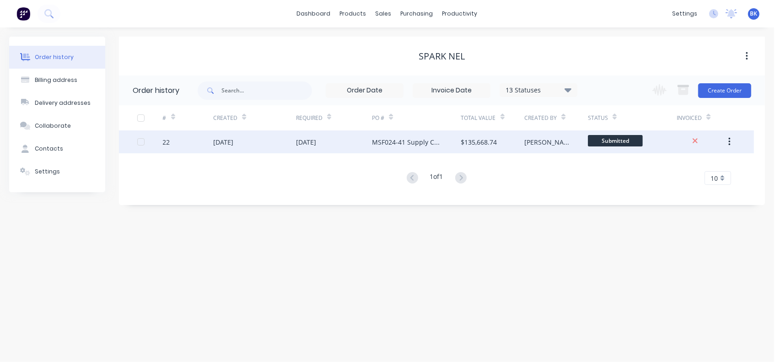
click at [166, 137] on div "22" at bounding box center [166, 142] width 7 height 10
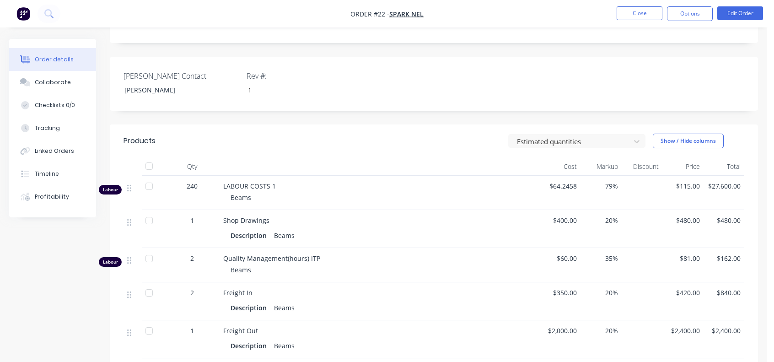
scroll to position [183, 0]
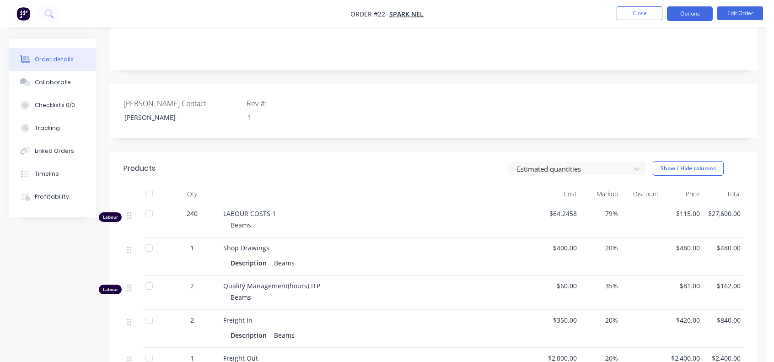
click at [689, 14] on button "Options" at bounding box center [690, 13] width 46 height 15
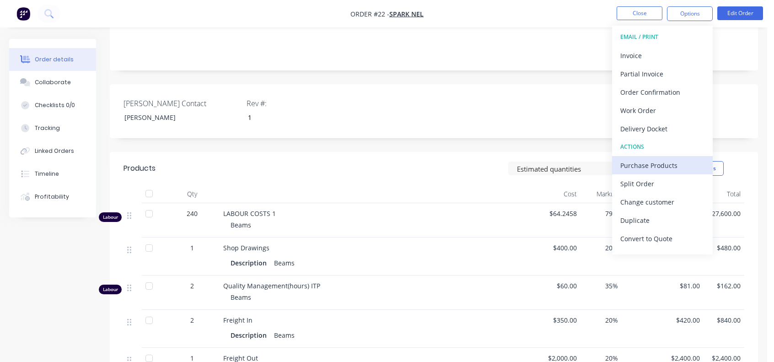
click at [644, 166] on div "Purchase Products" at bounding box center [662, 165] width 84 height 13
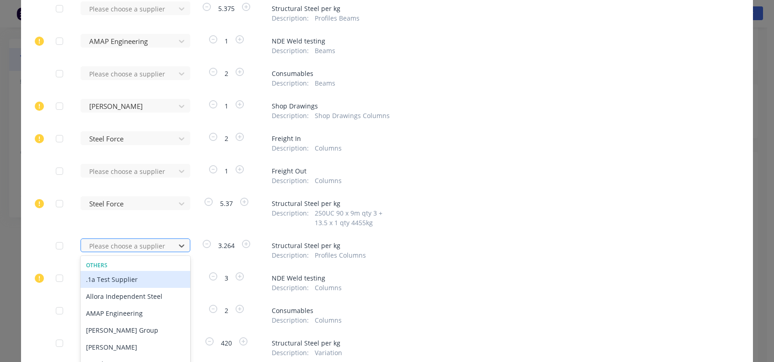
scroll to position [263, 0]
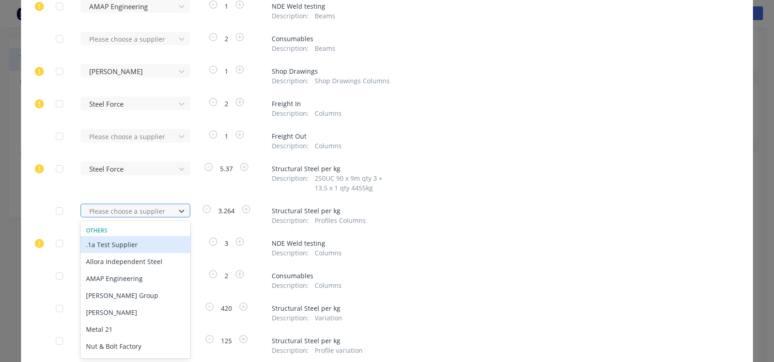
click at [141, 217] on div "11 results available. Use Up and Down to choose options, press Enter to select …" at bounding box center [131, 211] width 101 height 14
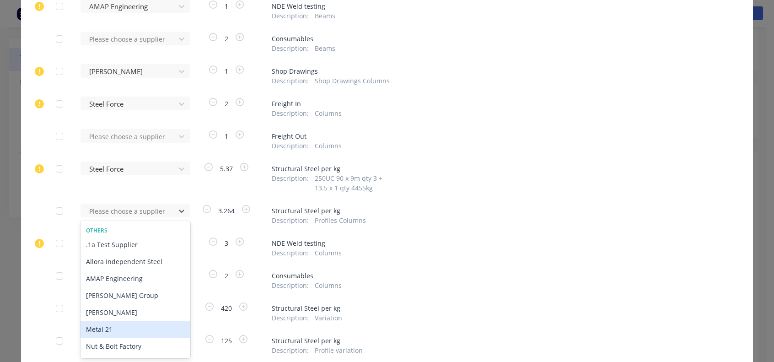
click at [111, 328] on div "Metal 21" at bounding box center [136, 329] width 110 height 17
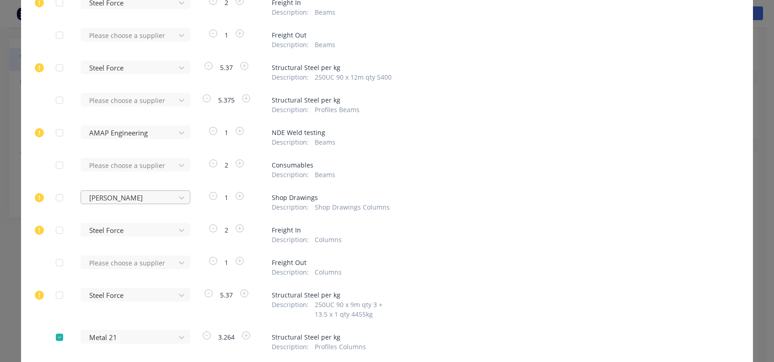
scroll to position [125, 0]
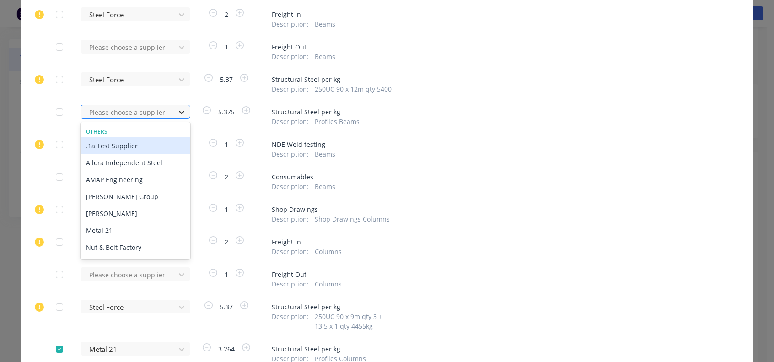
click at [178, 111] on icon at bounding box center [181, 111] width 9 height 9
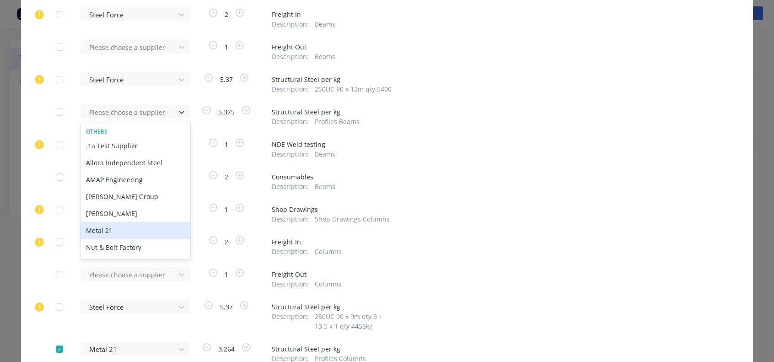
click at [103, 235] on div "Metal 21" at bounding box center [136, 230] width 110 height 17
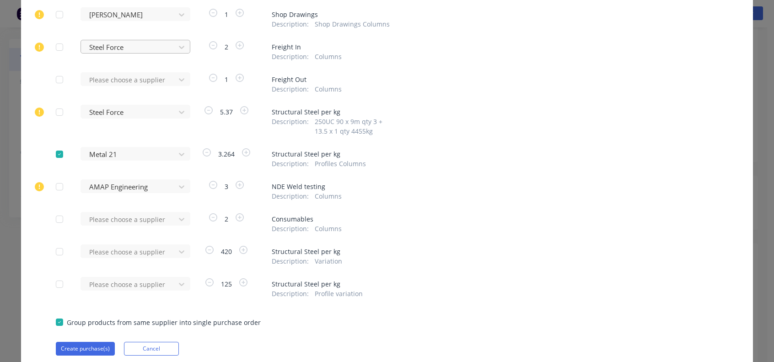
scroll to position [354, 0]
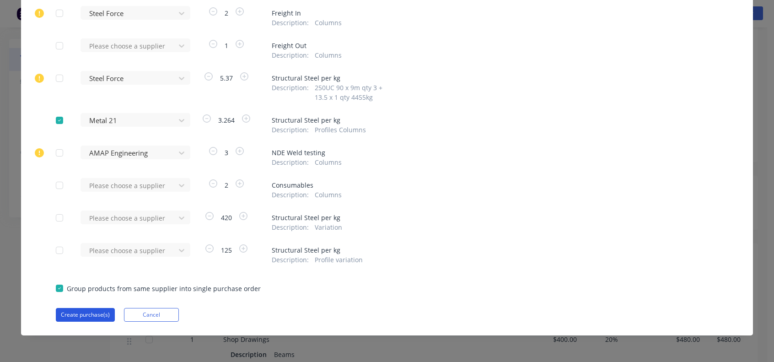
click at [80, 314] on button "Create purchase(s)" at bounding box center [85, 315] width 59 height 14
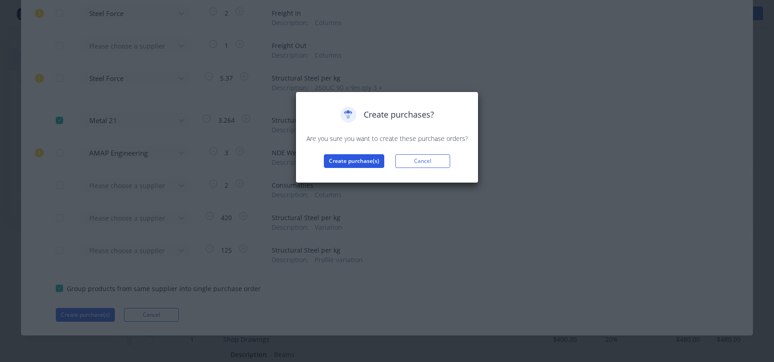
click at [345, 165] on button "Create purchase(s)" at bounding box center [354, 161] width 60 height 14
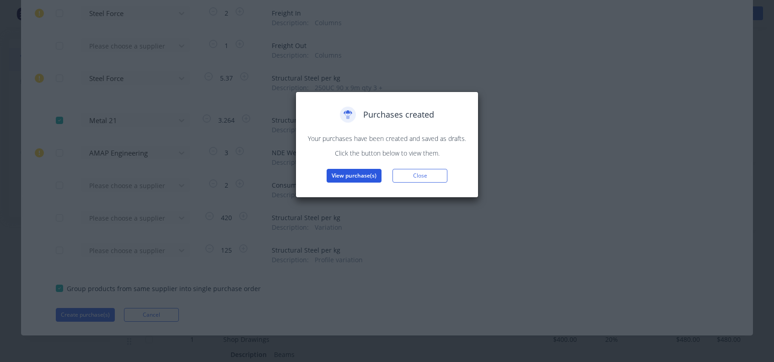
click at [342, 176] on button "View purchase(s)" at bounding box center [354, 176] width 55 height 14
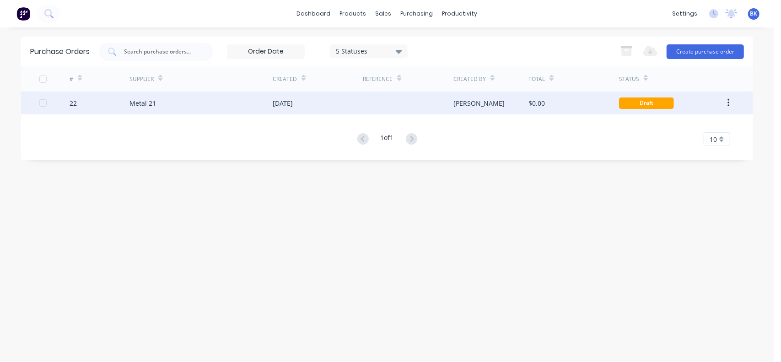
click at [72, 106] on div "22" at bounding box center [73, 103] width 7 height 10
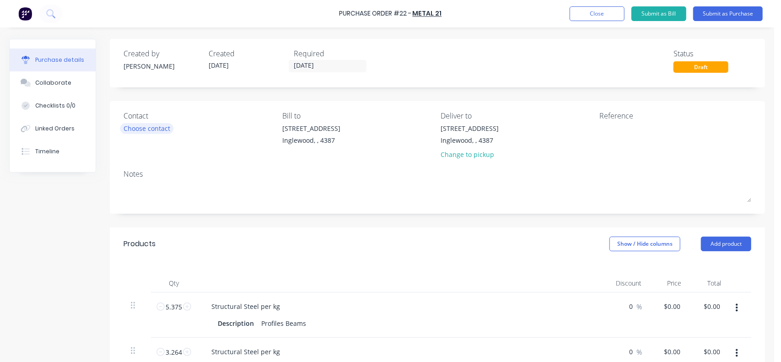
click at [147, 130] on div "Choose contact" at bounding box center [146, 128] width 47 height 10
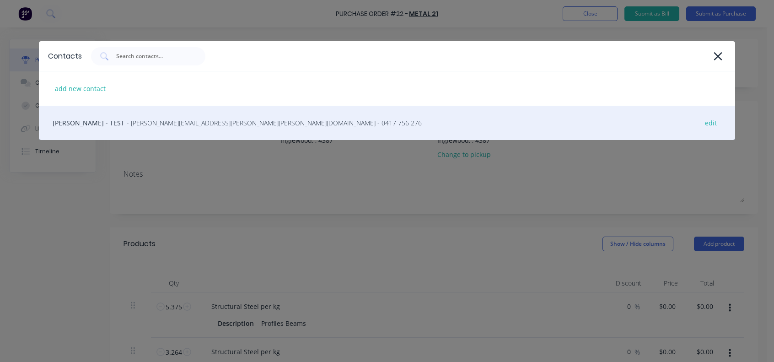
click at [127, 126] on span "- [PERSON_NAME][EMAIL_ADDRESS][PERSON_NAME][PERSON_NAME][DOMAIN_NAME] - 0417 75…" at bounding box center [274, 123] width 295 height 10
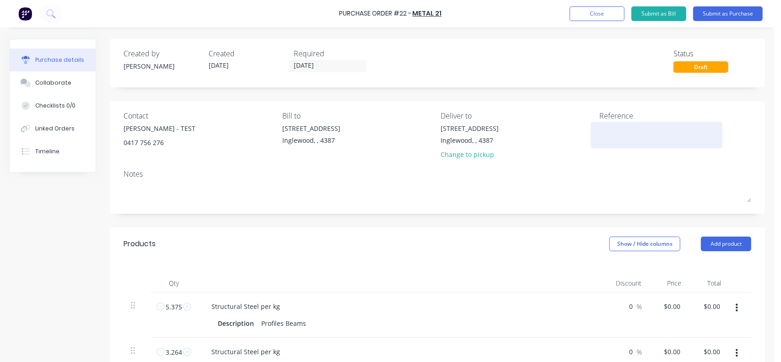
click at [612, 133] on textarea at bounding box center [656, 133] width 114 height 21
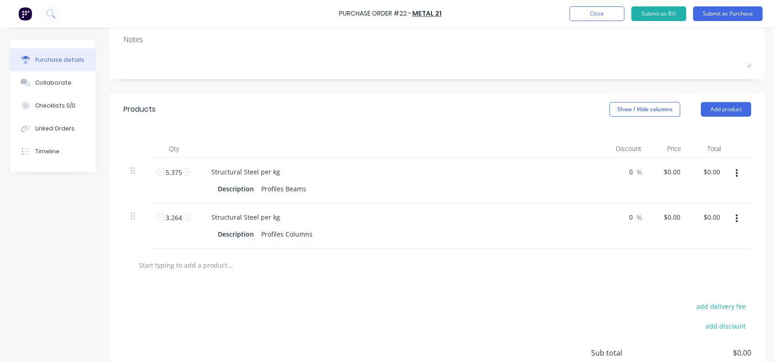
scroll to position [137, 0]
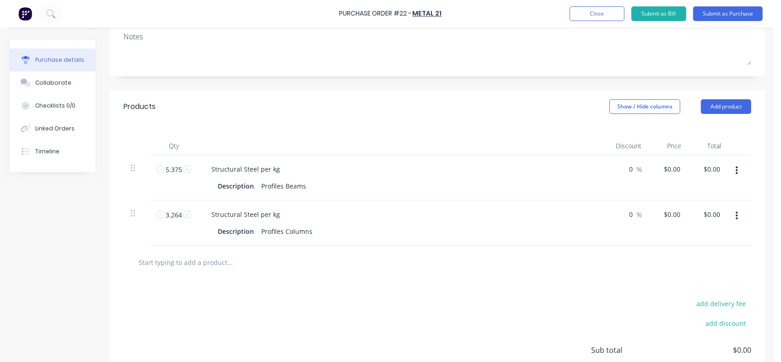
type textarea "19116"
type textarea "x"
type textarea "19116"
click at [438, 283] on div "add delivery fee add discount Sub total $0.00 Tax $0.00 Total $0.00" at bounding box center [437, 354] width 655 height 150
type textarea "x"
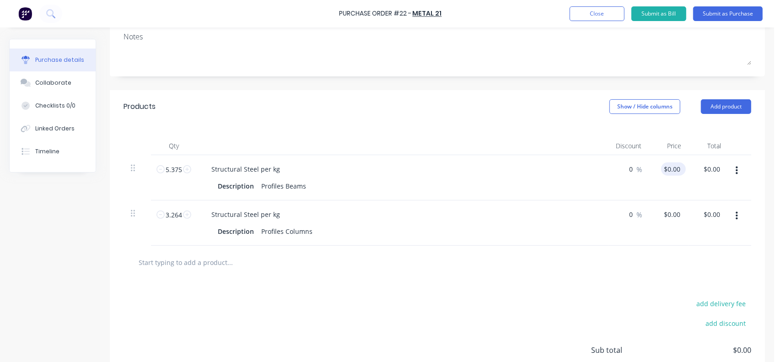
type input "0.00"
drag, startPoint x: 669, startPoint y: 167, endPoint x: 666, endPoint y: 171, distance: 4.9
click at [669, 167] on input "0.00" at bounding box center [673, 168] width 17 height 13
type textarea "x"
drag, startPoint x: 674, startPoint y: 169, endPoint x: 663, endPoint y: 172, distance: 11.8
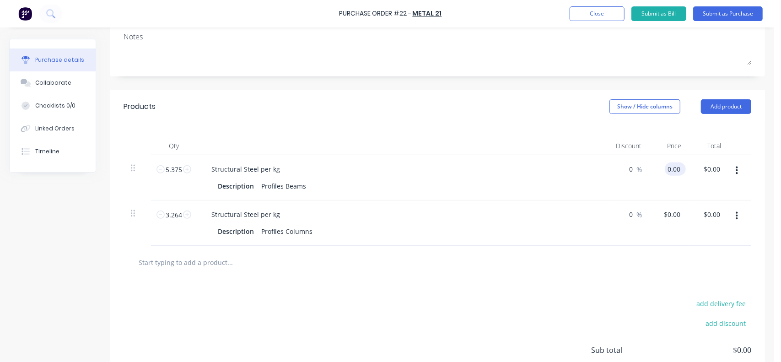
click at [665, 172] on input "0.00" at bounding box center [673, 168] width 17 height 13
type input "2320"
type textarea "x"
type input "$2,320.00"
type input "12470.00"
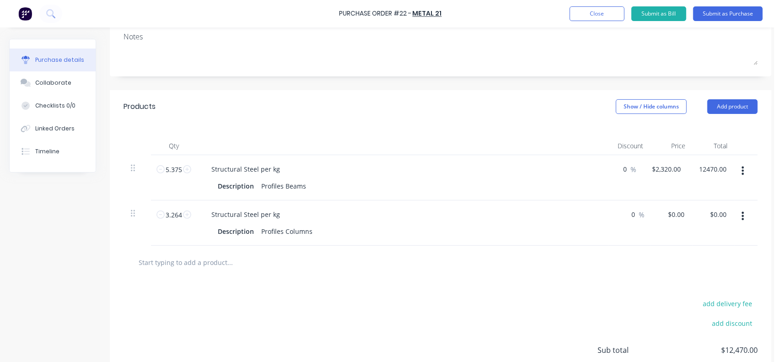
type textarea "x"
type input "12470.00"
click at [659, 169] on input "$2,320.00" at bounding box center [666, 168] width 33 height 13
type textarea "x"
type input "2320.00"
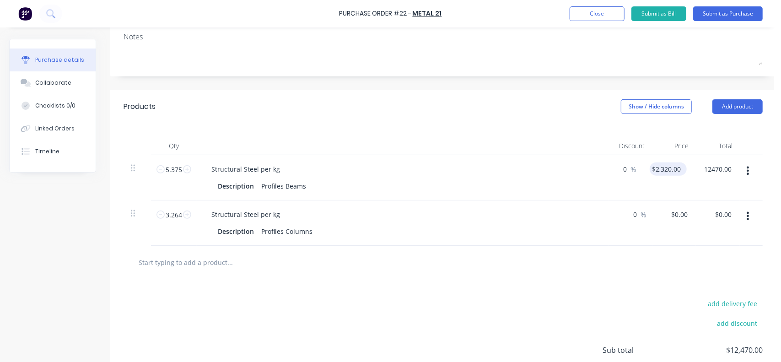
type input "$12,470.00"
type input "2319.59"
type textarea "x"
type input "$2,319.59"
type input "$12,467.80"
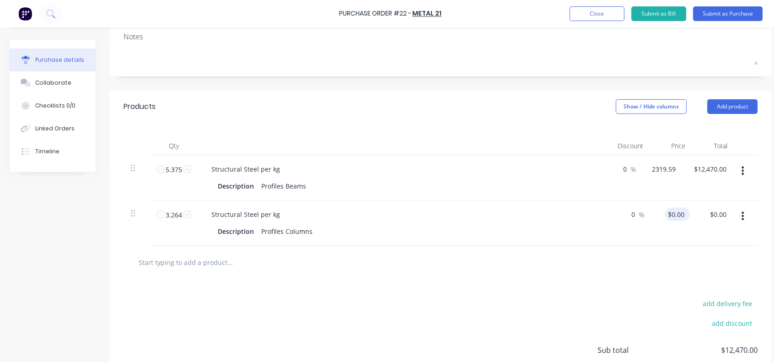
type input "0.00"
click at [673, 216] on input "0.00" at bounding box center [675, 214] width 21 height 13
type textarea "x"
type input "0.00"
type textarea "x"
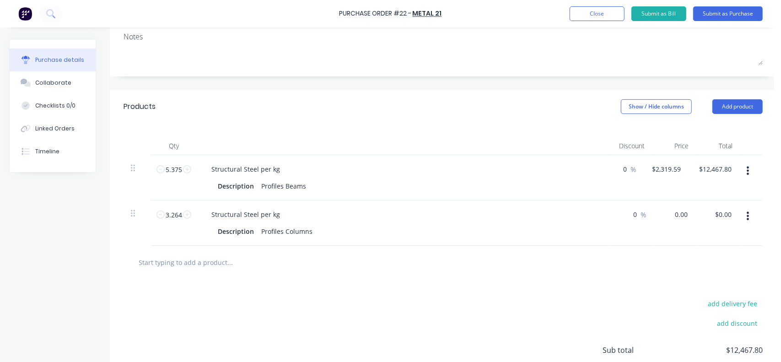
type input "$0.00"
click at [398, 155] on div "Structural Steel per kg Description Profiles Beams" at bounding box center [403, 177] width 412 height 45
drag, startPoint x: 181, startPoint y: 170, endPoint x: 159, endPoint y: 172, distance: 22.5
click at [159, 172] on div "5.375 5.375" at bounding box center [173, 169] width 31 height 14
type textarea "x"
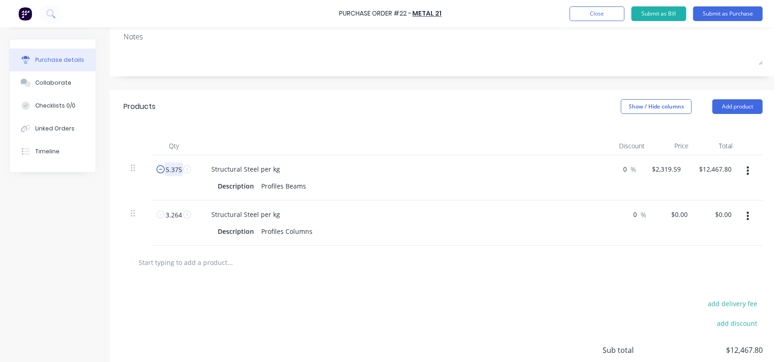
type input "1"
type input "$2,319.59"
type textarea "x"
type input "12"
type input "$27,835.08"
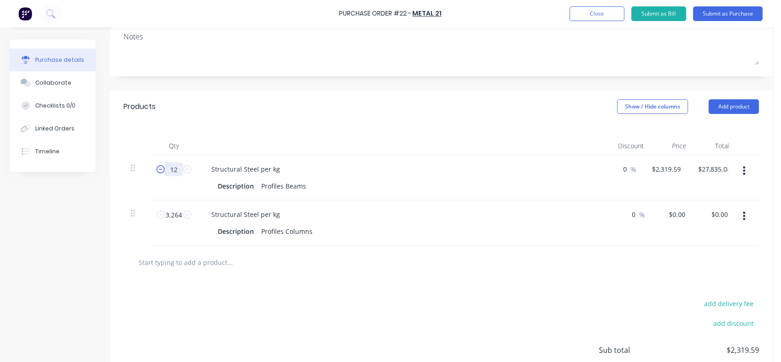
type textarea "x"
type input "12"
type textarea "x"
type input "2319.59"
type textarea "x"
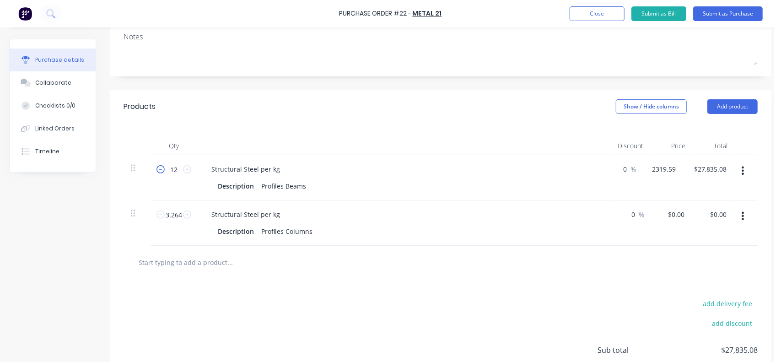
type input "$2,319.59"
type input "27835.08"
type textarea "x"
type input "$27,835.08"
type input "."
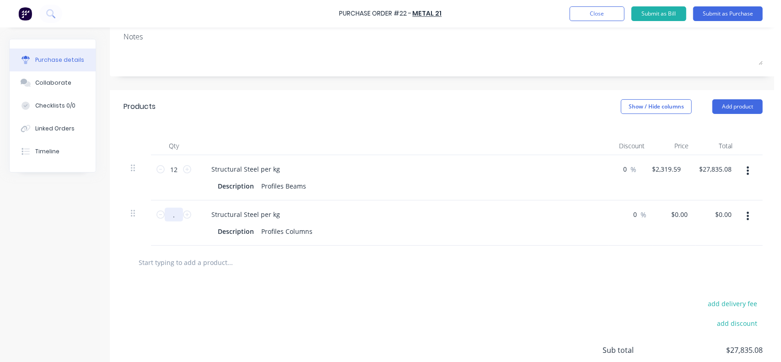
type textarea "x"
type input ".2"
type textarea "x"
type input "0.2"
type textarea "x"
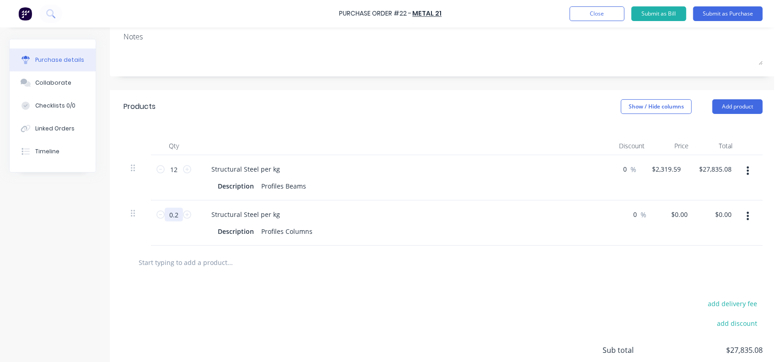
type input "0.28"
type textarea "x"
type input "0.282"
type textarea "x"
type input "0.2826"
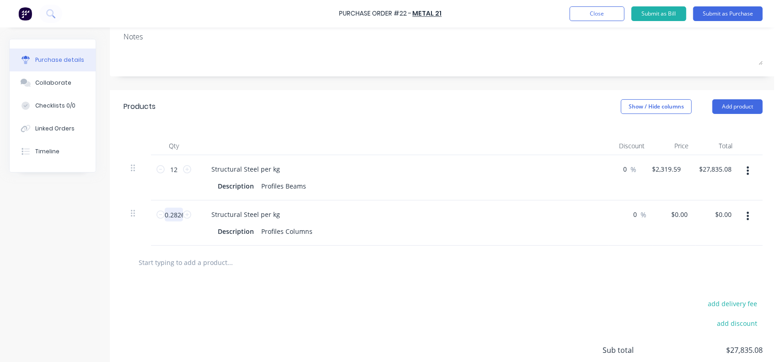
type textarea "x"
type input "0.2826"
type textarea "x"
type input "0.00"
type textarea "x"
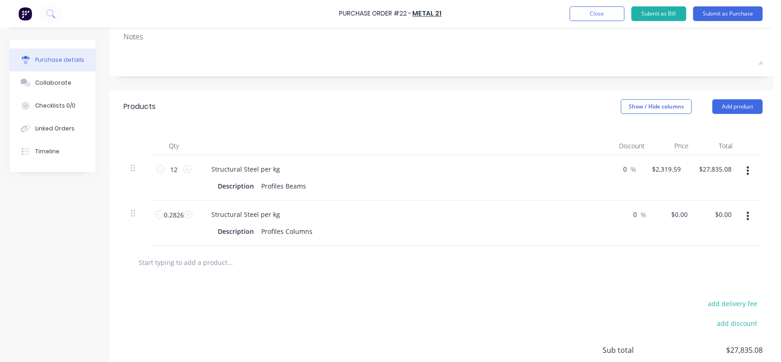
type input "0.00"
type textarea "x"
click at [686, 218] on input "0.00" at bounding box center [680, 214] width 17 height 13
type input "0"
type input "2542.11"
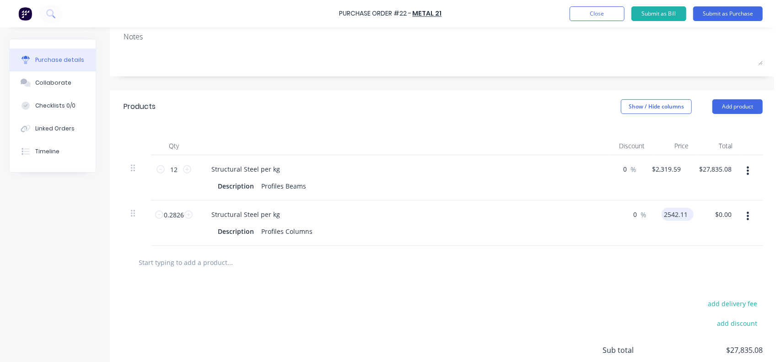
type textarea "x"
type input "$2,542.11"
type input "718.40"
type textarea "x"
type input "$2,542.109"
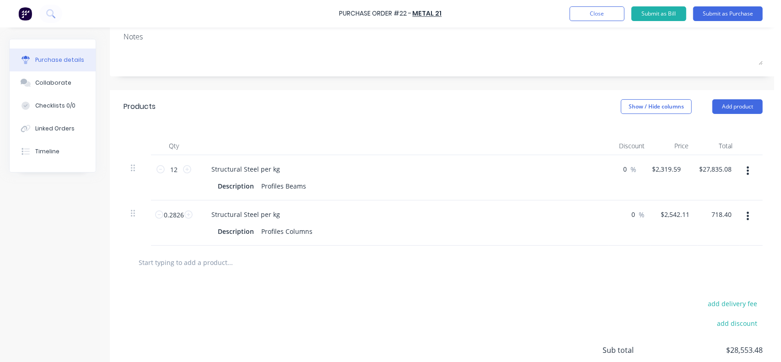
type input "$718.40"
type textarea "x"
type input "$718.40"
click at [416, 243] on div "Structural Steel per kg Description Profiles Columns" at bounding box center [403, 222] width 412 height 45
click at [731, 108] on button "Add product" at bounding box center [737, 106] width 50 height 15
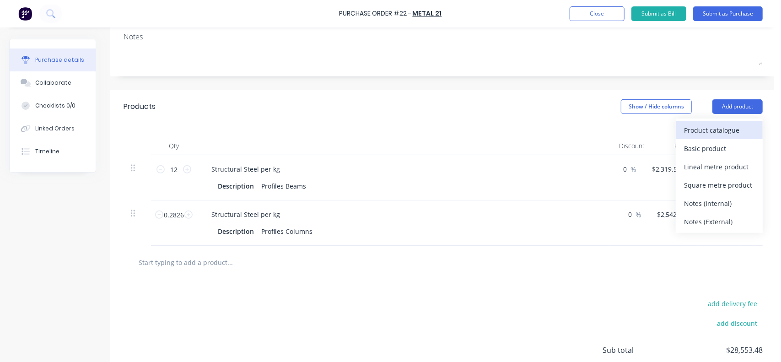
click at [701, 130] on div "Product catalogue" at bounding box center [719, 129] width 70 height 13
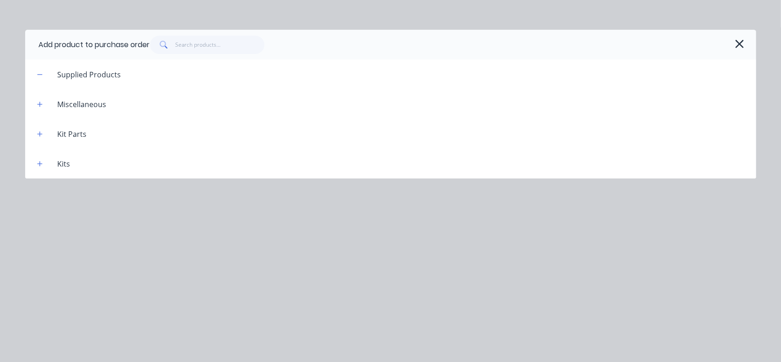
drag, startPoint x: 41, startPoint y: 134, endPoint x: 54, endPoint y: 145, distance: 16.9
click at [43, 134] on button "button" at bounding box center [39, 133] width 11 height 11
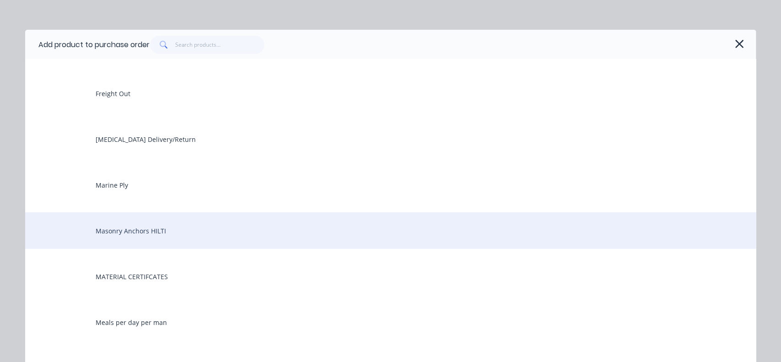
scroll to position [503, 0]
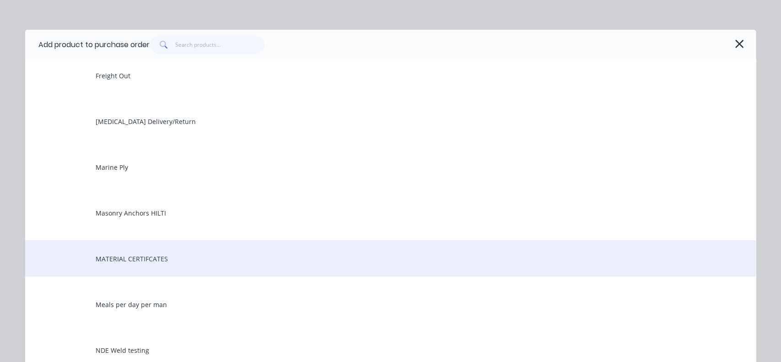
click at [114, 255] on div "MATERIAL CERTIFCATES" at bounding box center [390, 258] width 731 height 37
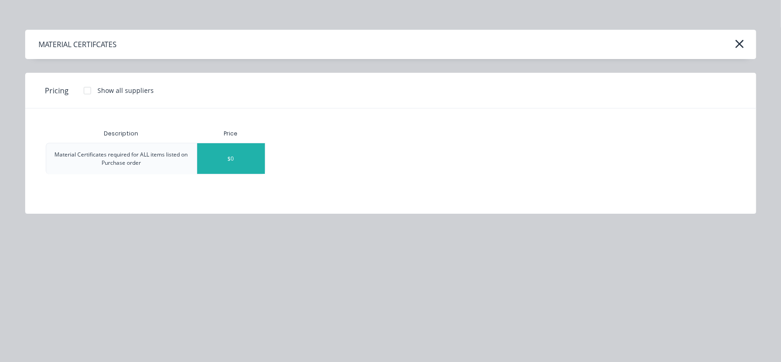
click at [241, 146] on div "$0" at bounding box center [231, 158] width 68 height 31
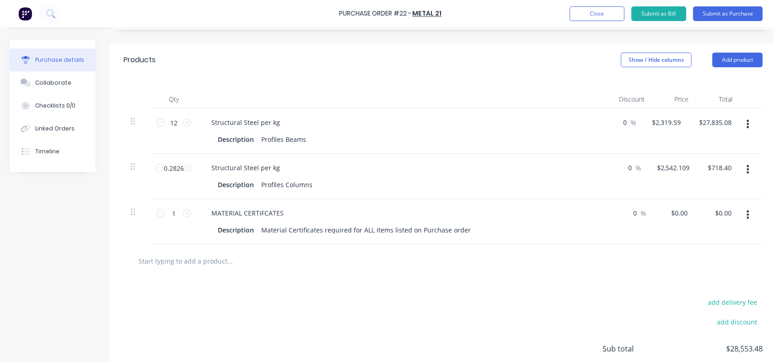
scroll to position [0, 0]
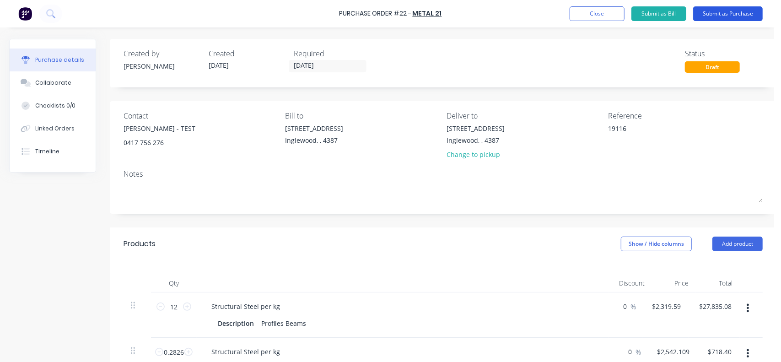
click at [732, 14] on button "Submit as Purchase" at bounding box center [728, 13] width 70 height 15
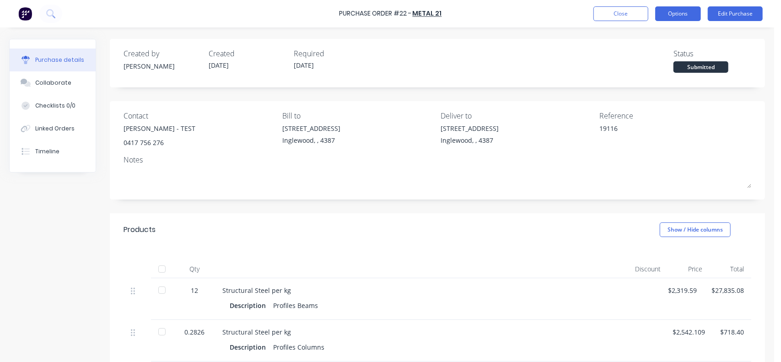
click at [689, 16] on button "Options" at bounding box center [678, 13] width 46 height 15
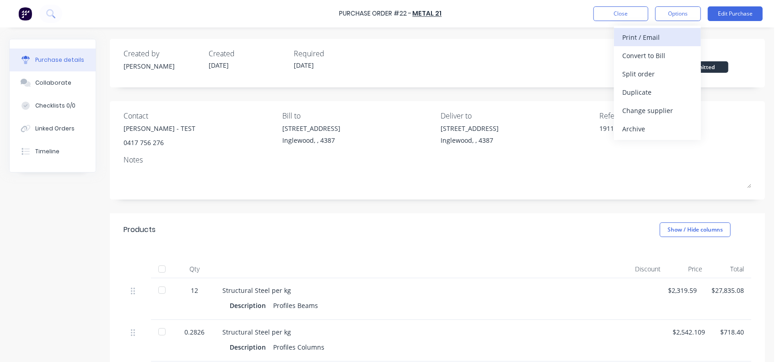
click at [643, 39] on div "Print / Email" at bounding box center [657, 37] width 70 height 13
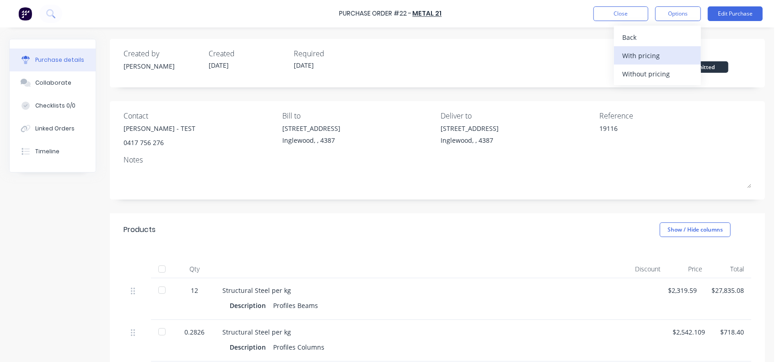
click at [649, 50] on div "With pricing" at bounding box center [657, 55] width 70 height 13
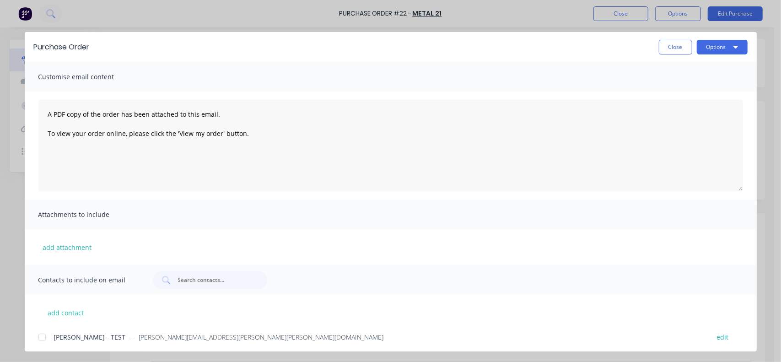
click at [39, 338] on div at bounding box center [42, 337] width 18 height 18
click at [390, 218] on div "Attachments to include" at bounding box center [391, 214] width 732 height 30
click at [724, 49] on button "Options" at bounding box center [722, 47] width 51 height 15
click at [680, 76] on div "Preview" at bounding box center [704, 70] width 70 height 13
click at [670, 52] on button "Close" at bounding box center [675, 47] width 33 height 15
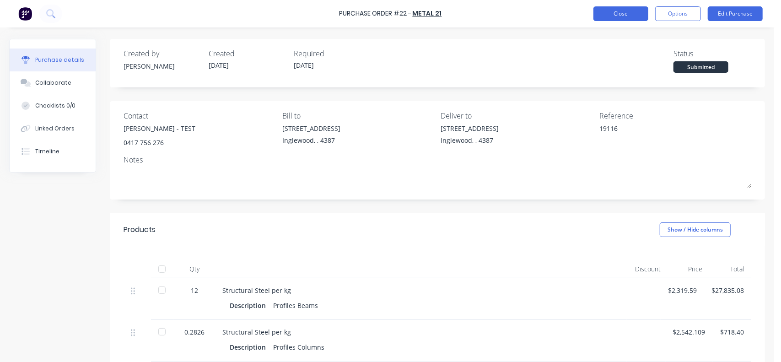
click at [625, 15] on button "Close" at bounding box center [620, 13] width 55 height 15
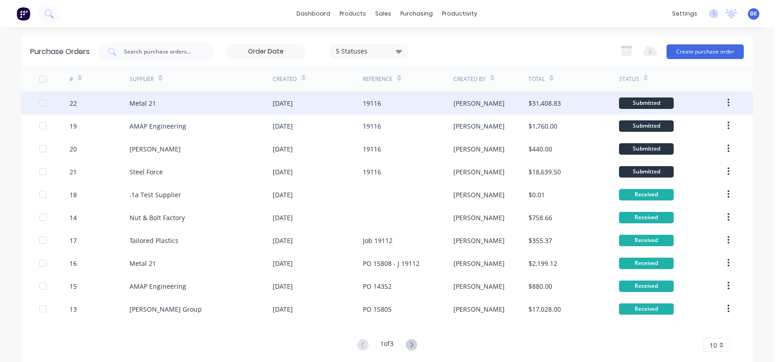
click at [70, 102] on div "22" at bounding box center [73, 103] width 7 height 10
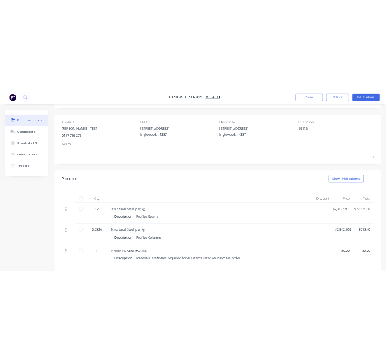
scroll to position [91, 0]
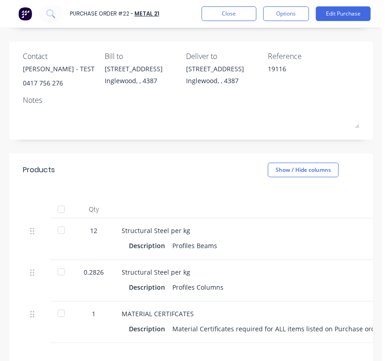
drag, startPoint x: 150, startPoint y: 239, endPoint x: 167, endPoint y: 243, distance: 17.8
click at [150, 239] on div "Structural Steel per kg Description Profiles Beams" at bounding box center [320, 240] width 412 height 42
click at [209, 244] on div "Profiles Beams" at bounding box center [194, 245] width 45 height 13
click at [218, 244] on div "Description Profiles Beams" at bounding box center [320, 245] width 382 height 13
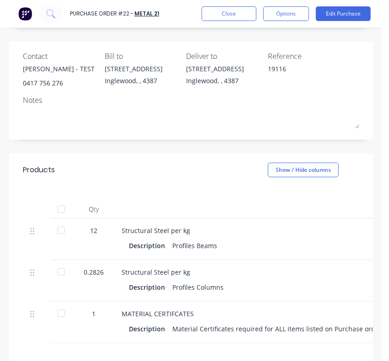
click at [211, 247] on div "Profiles Beams" at bounding box center [194, 245] width 45 height 13
click at [215, 246] on div "Profiles Beams" at bounding box center [194, 245] width 45 height 13
click at [332, 11] on button "Edit Purchase" at bounding box center [343, 13] width 55 height 15
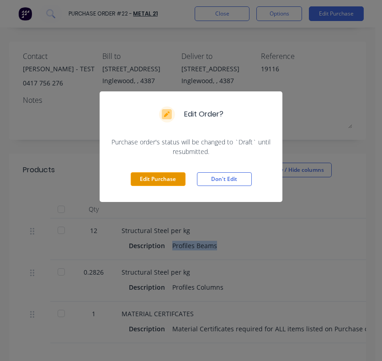
click at [160, 174] on button "Edit Purchase" at bounding box center [158, 179] width 55 height 14
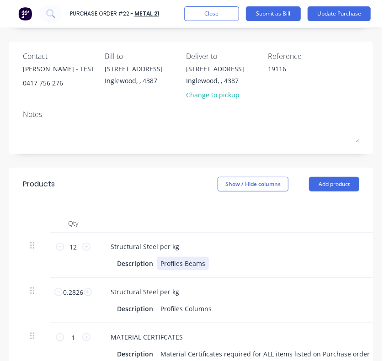
click at [201, 270] on div "Structural Steel per kg Description Profiles Beams" at bounding box center [302, 255] width 412 height 45
type textarea "x"
click at [206, 266] on div "Profiles Beams" at bounding box center [183, 263] width 52 height 13
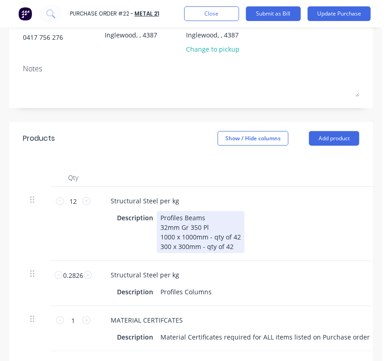
scroll to position [229, 0]
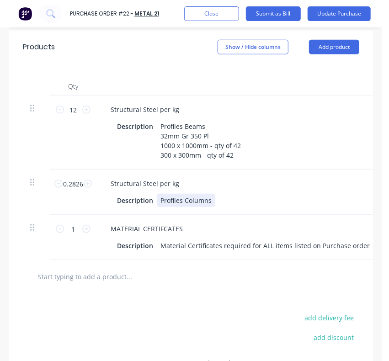
click at [189, 202] on div "Profiles Columns" at bounding box center [186, 200] width 59 height 13
type textarea "x"
click at [209, 200] on div "Profiles Columns" at bounding box center [186, 200] width 59 height 13
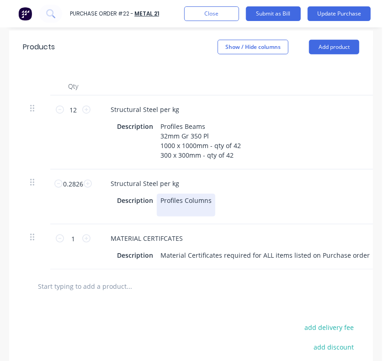
click at [210, 202] on div "Profiles Columns" at bounding box center [186, 205] width 59 height 23
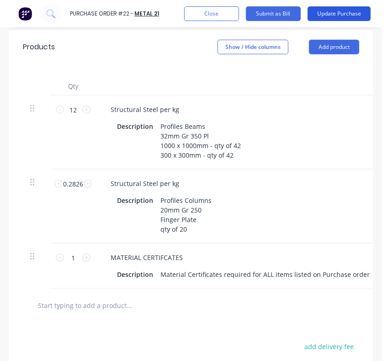
click at [333, 12] on button "Update Purchase" at bounding box center [339, 13] width 63 height 15
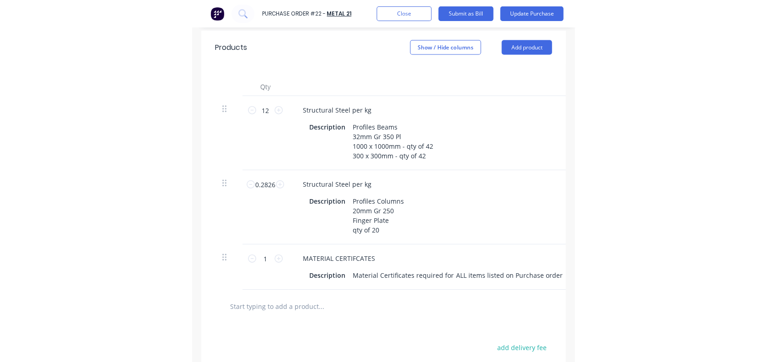
scroll to position [0, 0]
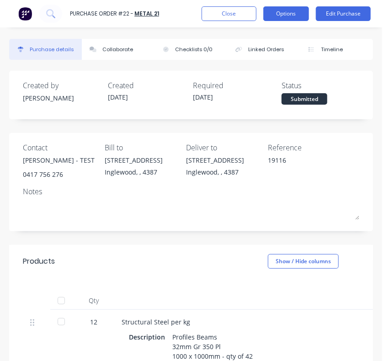
click at [287, 17] on button "Options" at bounding box center [286, 13] width 46 height 15
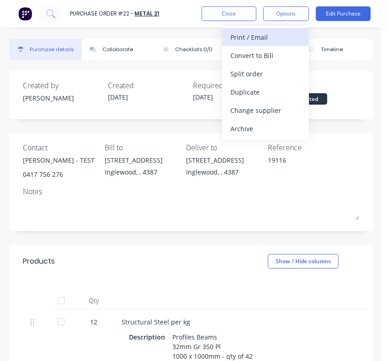
click at [266, 36] on div "Print / Email" at bounding box center [266, 37] width 70 height 13
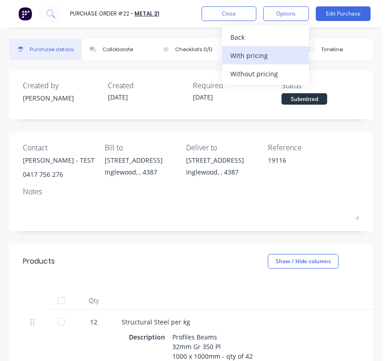
click at [244, 57] on div "With pricing" at bounding box center [266, 55] width 70 height 13
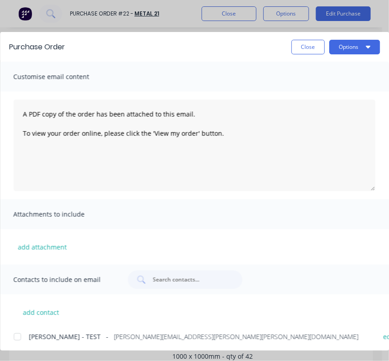
click at [17, 336] on div at bounding box center [17, 337] width 18 height 18
click at [347, 50] on button "Options" at bounding box center [354, 47] width 51 height 15
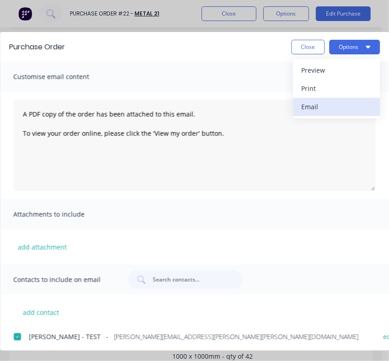
click at [306, 102] on div "Email" at bounding box center [336, 106] width 70 height 13
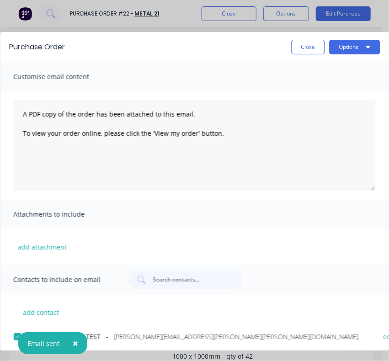
click at [75, 343] on span "×" at bounding box center [75, 343] width 5 height 13
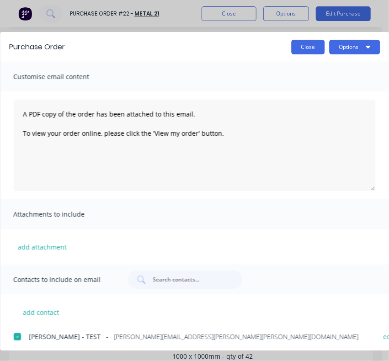
click at [306, 49] on button "Close" at bounding box center [307, 47] width 33 height 15
type textarea "x"
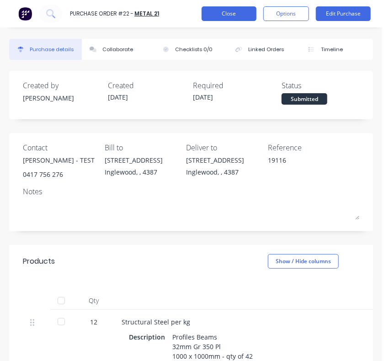
click at [227, 14] on button "Close" at bounding box center [229, 13] width 55 height 15
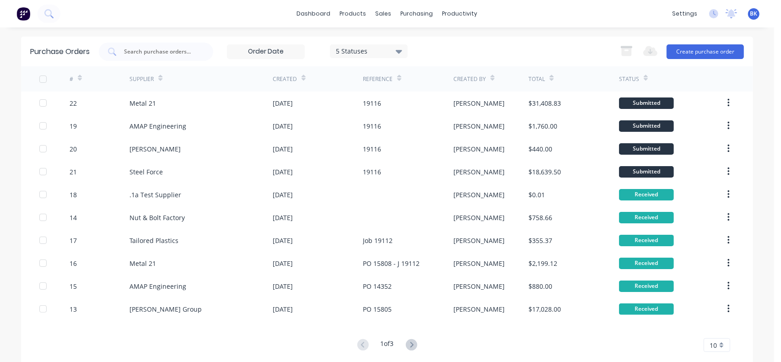
click at [24, 17] on img at bounding box center [23, 14] width 14 height 14
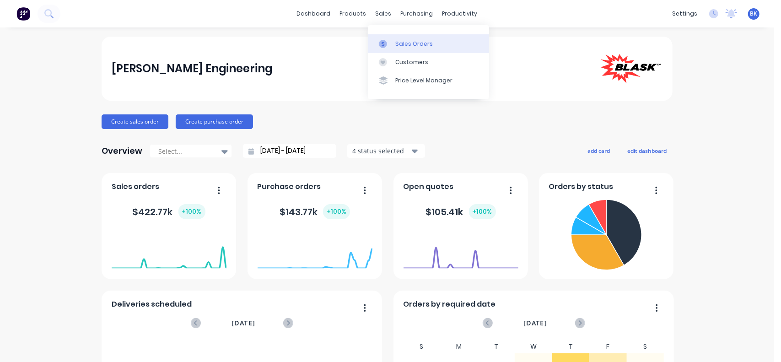
click at [397, 43] on div "Sales Orders" at bounding box center [414, 44] width 38 height 8
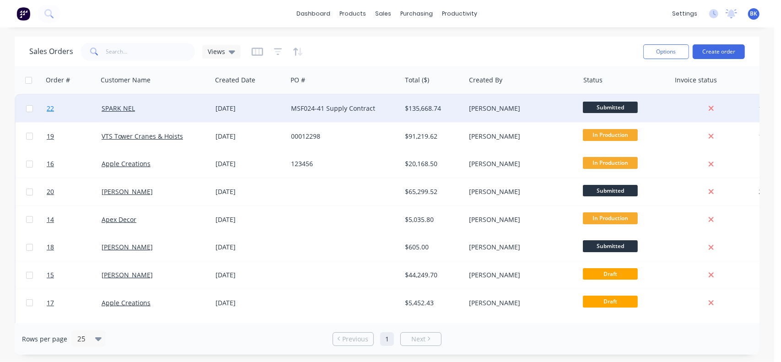
click at [50, 110] on span "22" at bounding box center [50, 108] width 7 height 9
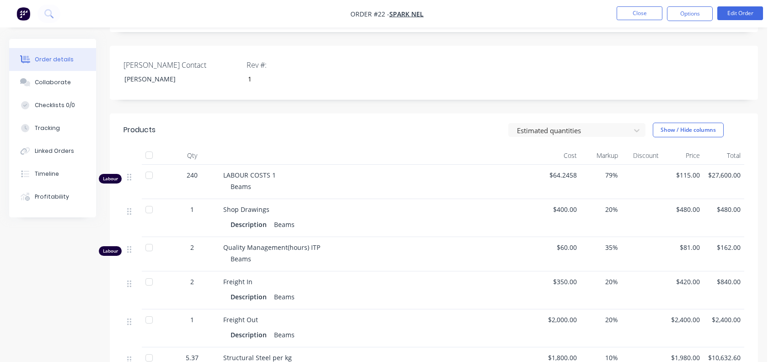
scroll to position [229, 0]
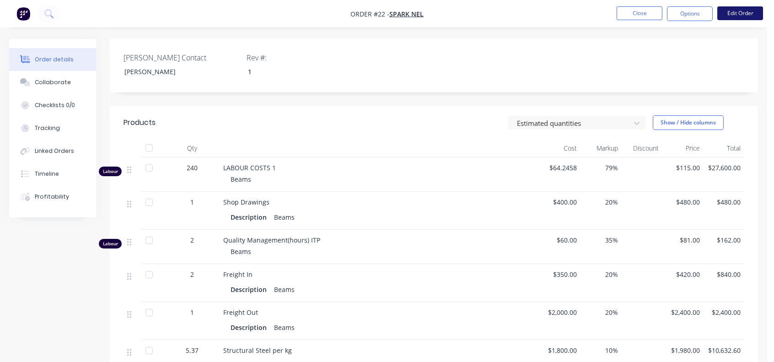
click at [737, 11] on button "Edit Order" at bounding box center [740, 13] width 46 height 14
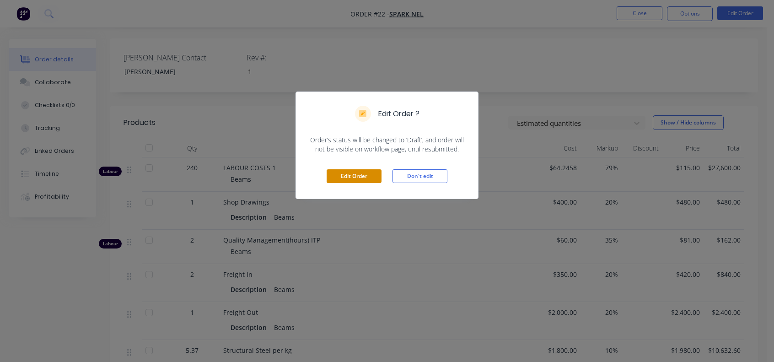
click at [352, 175] on button "Edit Order" at bounding box center [354, 176] width 55 height 14
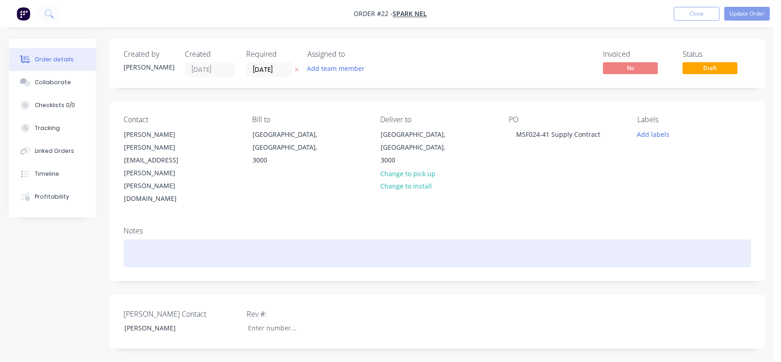
type input "1"
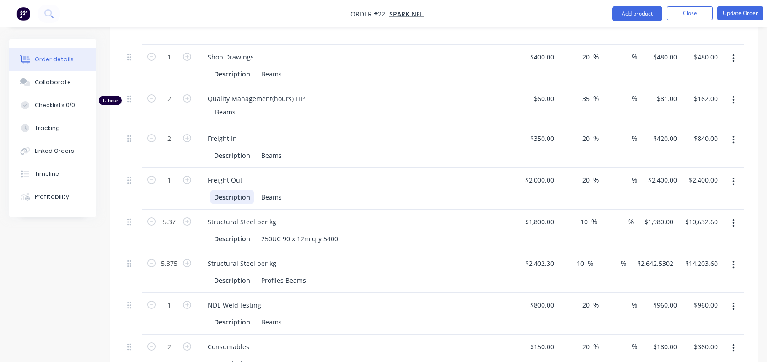
scroll to position [412, 0]
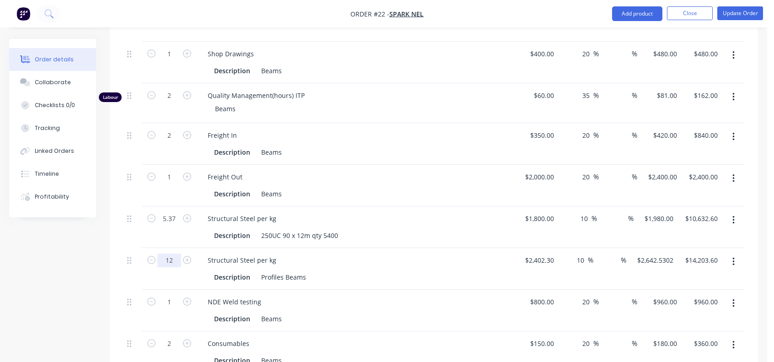
type input "12"
type input "$31,710.36"
click at [730, 12] on button "Update Order" at bounding box center [740, 13] width 46 height 14
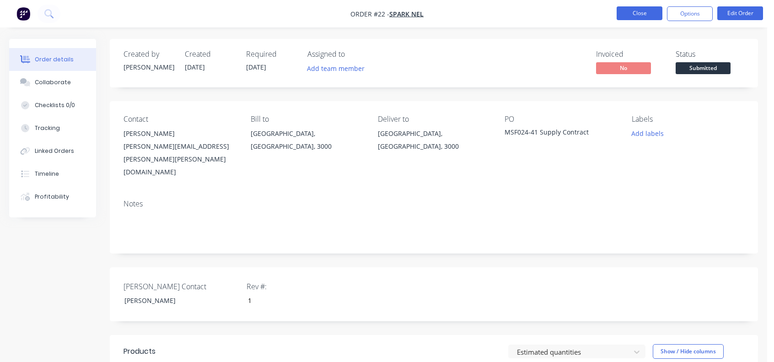
click at [639, 11] on button "Close" at bounding box center [640, 13] width 46 height 14
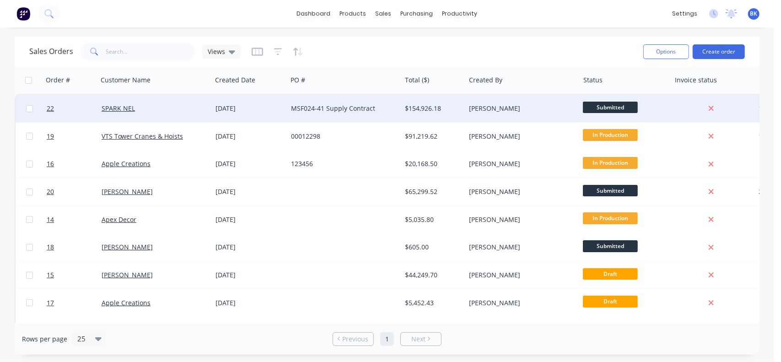
click at [46, 107] on div at bounding box center [70, 108] width 55 height 27
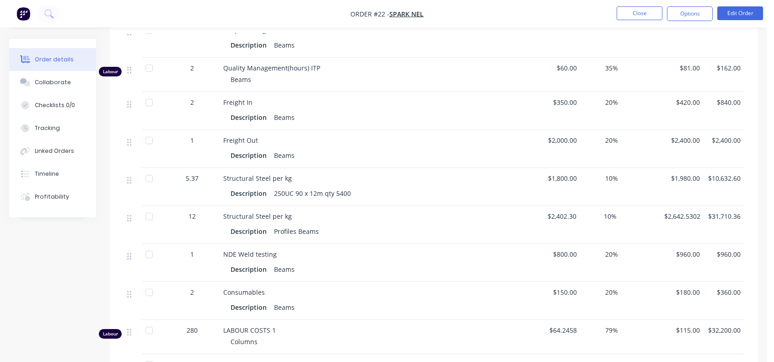
scroll to position [126, 0]
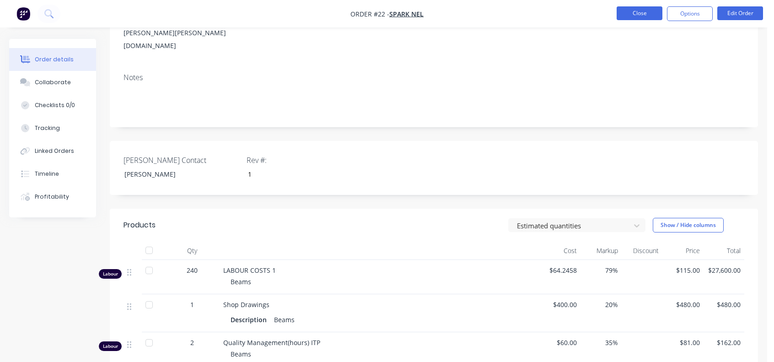
click at [644, 13] on button "Close" at bounding box center [640, 13] width 46 height 14
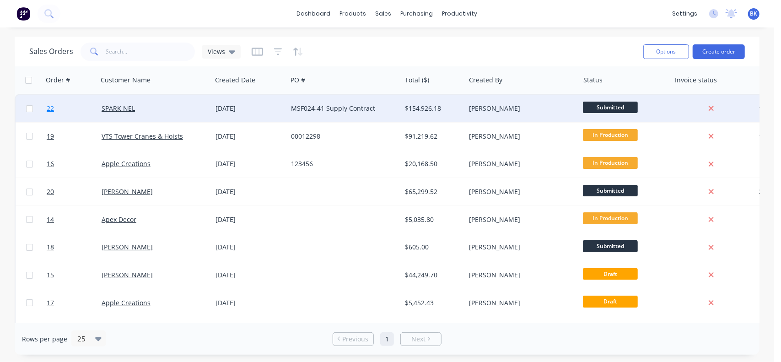
click at [48, 107] on span "22" at bounding box center [50, 108] width 7 height 9
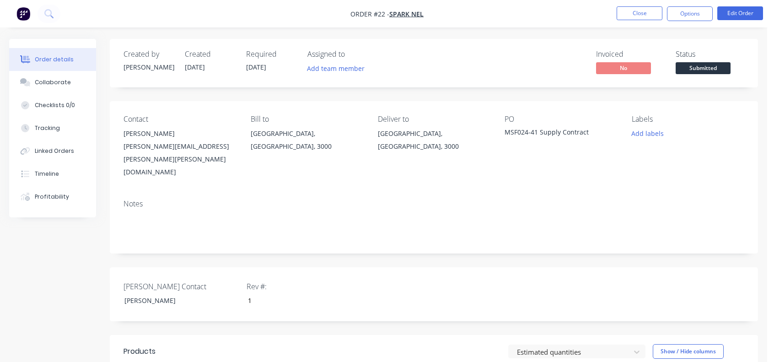
click at [438, 136] on div "[GEOGRAPHIC_DATA], [GEOGRAPHIC_DATA], 3000" at bounding box center [434, 140] width 113 height 26
click at [639, 16] on button "Close" at bounding box center [640, 13] width 46 height 14
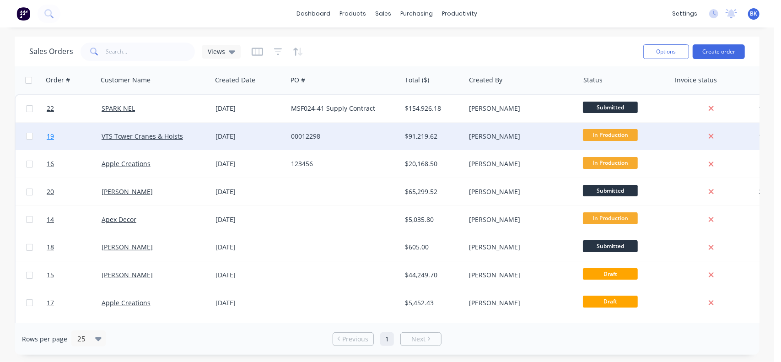
click at [52, 136] on span "19" at bounding box center [50, 136] width 7 height 9
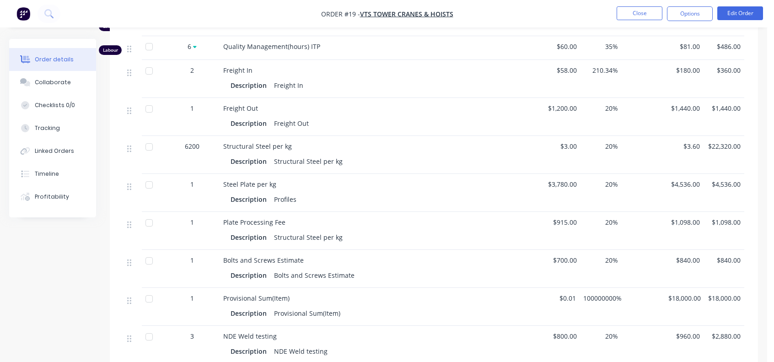
scroll to position [412, 0]
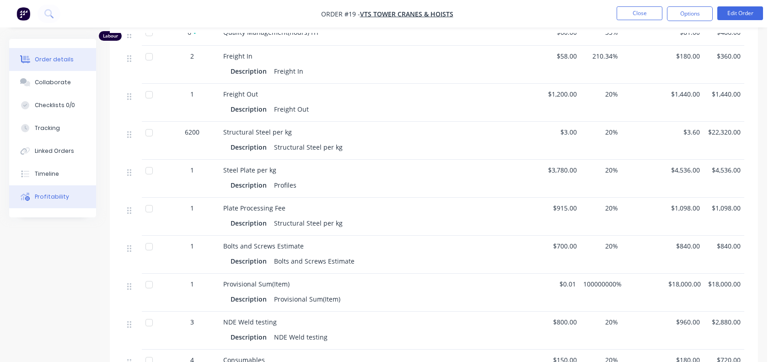
click at [44, 198] on div "Profitability" at bounding box center [52, 197] width 34 height 8
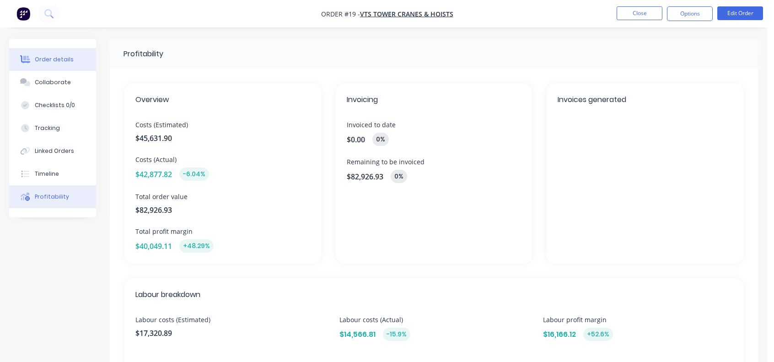
click at [51, 60] on div "Order details" at bounding box center [54, 59] width 39 height 8
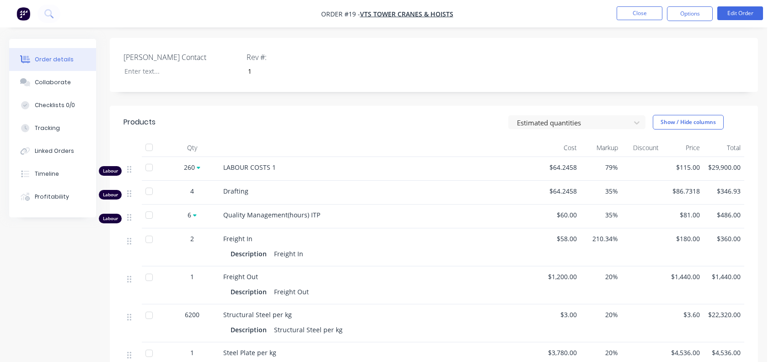
scroll to position [229, 0]
click at [43, 130] on div "Tracking" at bounding box center [47, 128] width 25 height 8
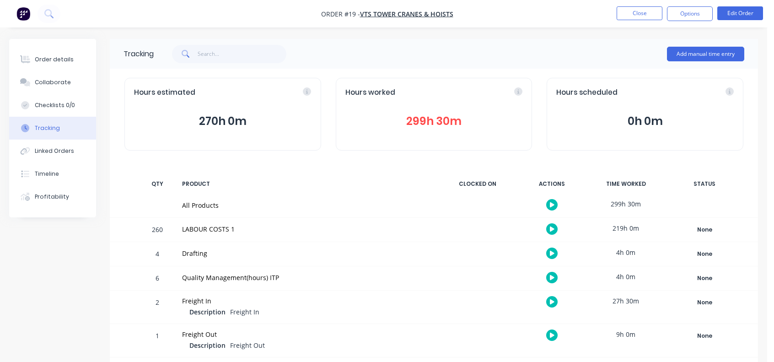
click at [424, 121] on button "299h 30m" at bounding box center [433, 121] width 177 height 17
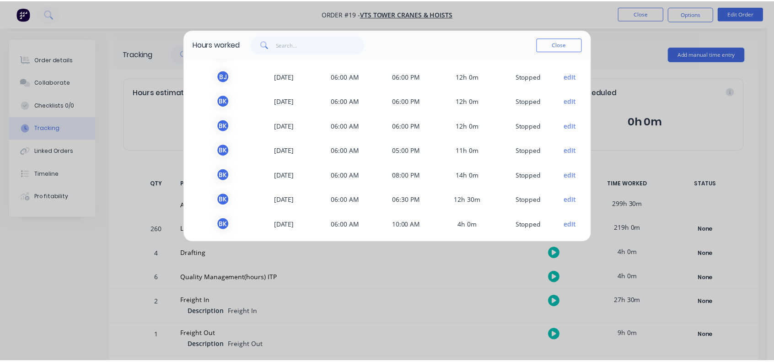
scroll to position [670, 0]
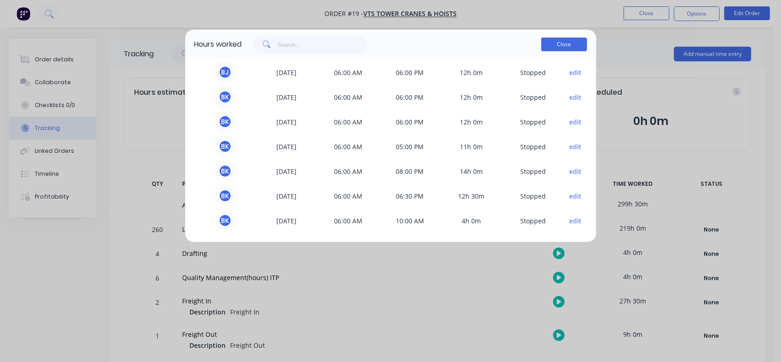
click at [560, 45] on button "Close" at bounding box center [564, 45] width 46 height 14
